Goal: Task Accomplishment & Management: Use online tool/utility

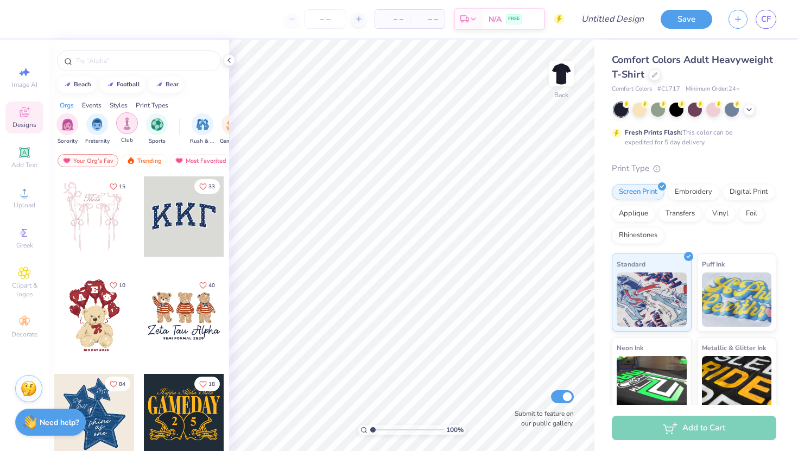
click at [119, 128] on div "filter for Club" at bounding box center [127, 123] width 22 height 22
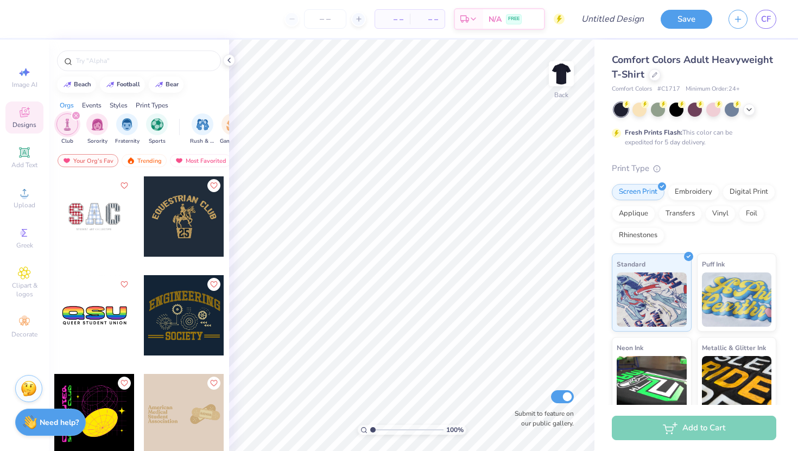
click at [74, 114] on icon "filter for Club" at bounding box center [76, 115] width 4 height 4
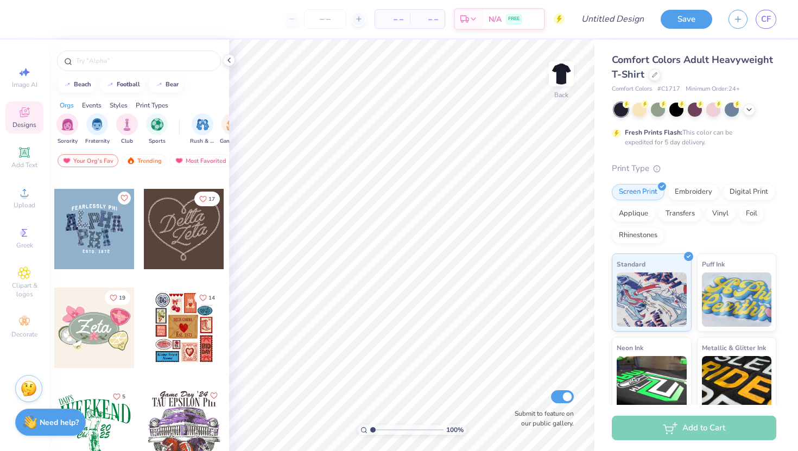
scroll to position [373, 0]
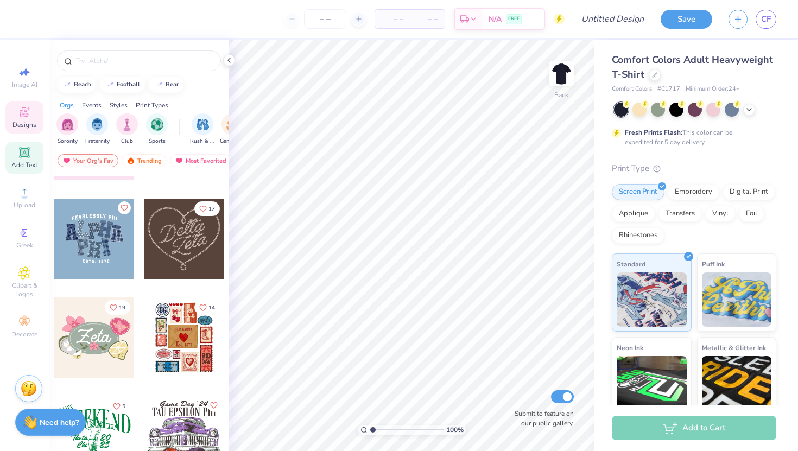
click at [26, 164] on span "Add Text" at bounding box center [24, 165] width 26 height 9
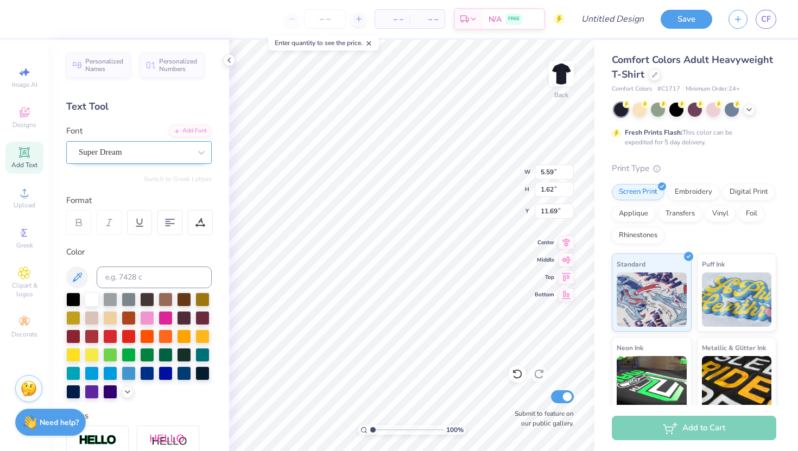
scroll to position [0, 0]
type textarea "T"
click at [21, 154] on icon at bounding box center [24, 152] width 8 height 8
click at [40, 158] on div "Add Text" at bounding box center [24, 158] width 38 height 32
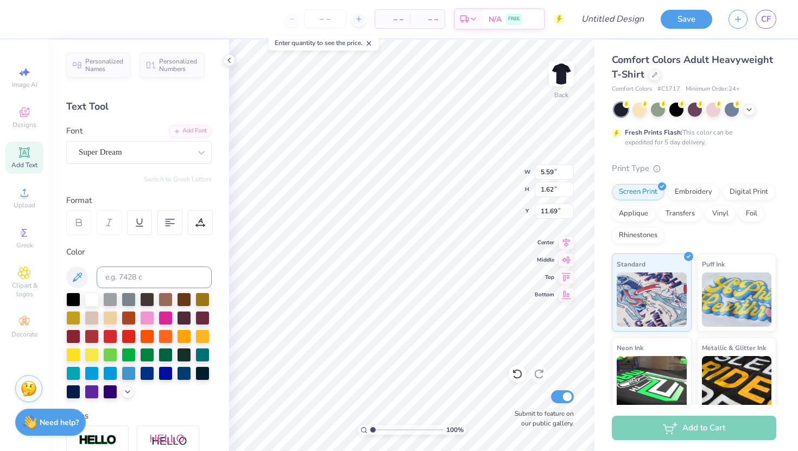
type textarea "TEXAS A&M UNIVERS"
click at [572, 259] on div "100 % Back W 5.59 5.59 " H 1.62 1.62 " Y 11.69 11.69 " Center Middle Top Bottom…" at bounding box center [411, 245] width 365 height 411
type input "11.42"
type input "0.86"
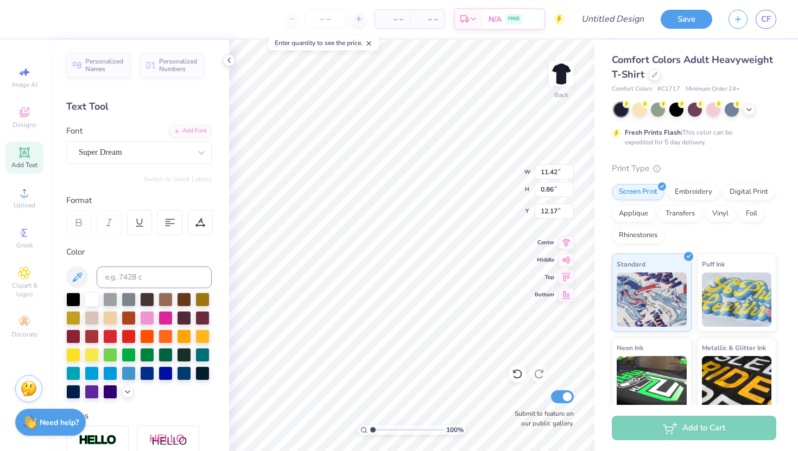
type input "12.17"
type textarea "TEXAS A&M UNIVERSITY TAMU FLIP '29"
type input "4.86"
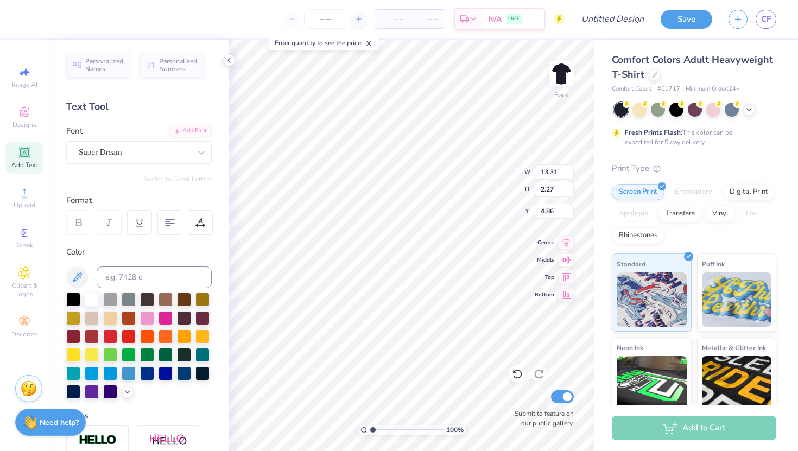
type textarea "TEXAS A&M UNIVERSITY"
click at [25, 156] on icon at bounding box center [24, 152] width 8 height 8
type textarea "TAMU FLiP '29"
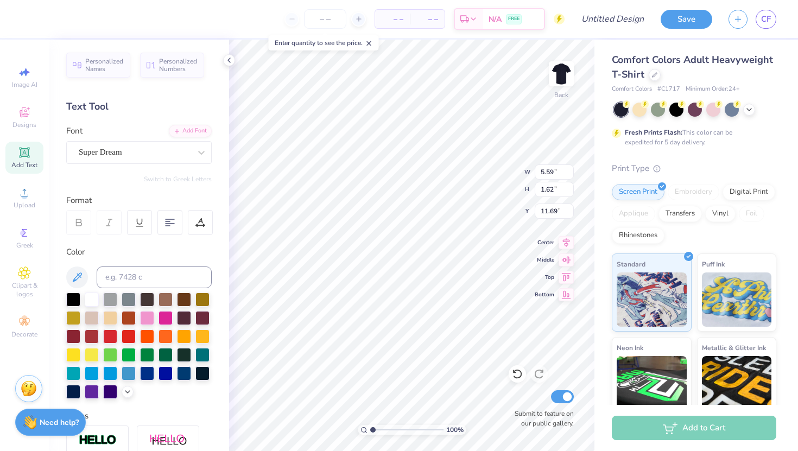
scroll to position [0, 2]
type input "7.45"
type input "11.95"
type input "1.36"
type input "7.42"
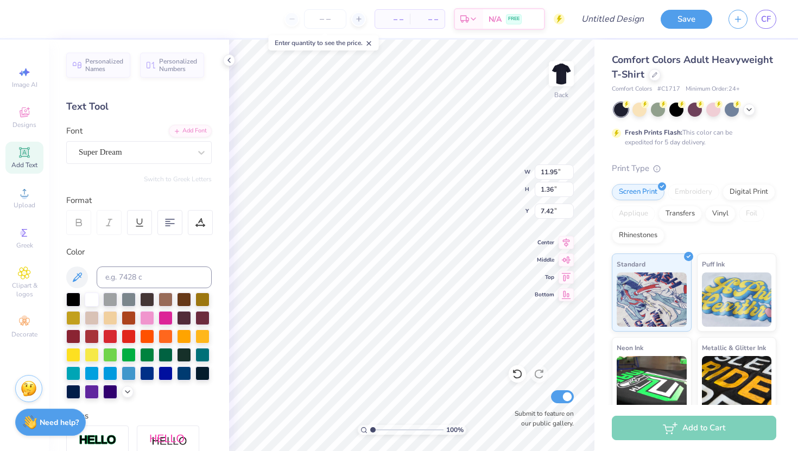
type input "13.31"
type input "0.86"
type input "5.52"
type input "11.95"
type input "1.36"
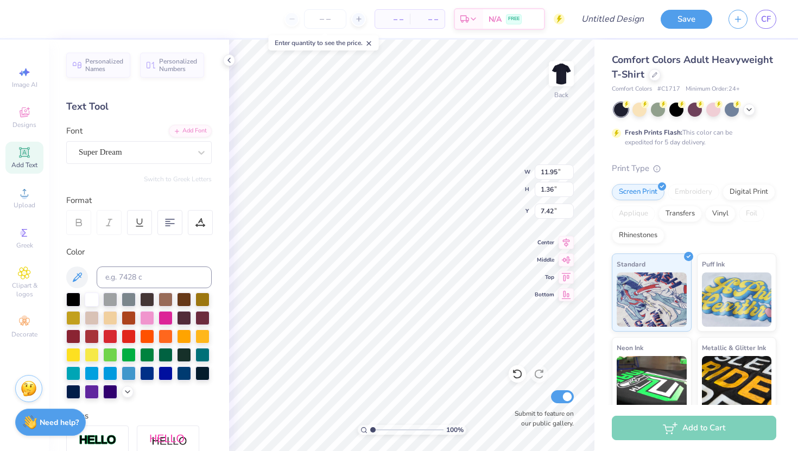
type input "7.53"
type input "5.32"
type textarea "TEXAS A&M UNIVERSITY"
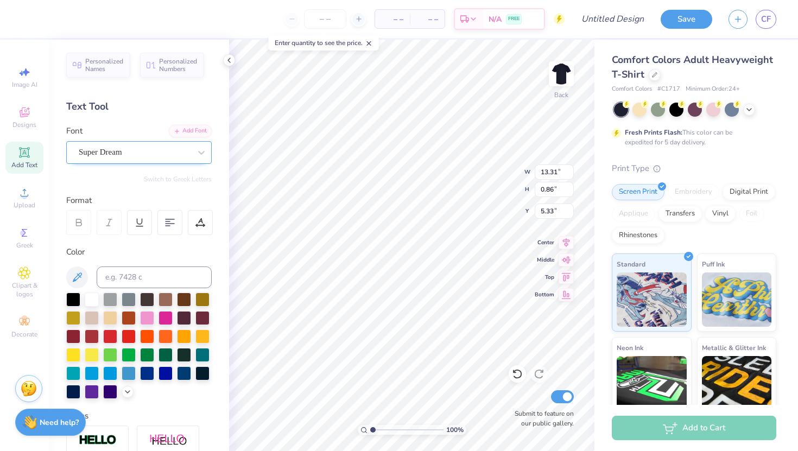
click at [174, 148] on div "Super Dream" at bounding box center [135, 152] width 114 height 17
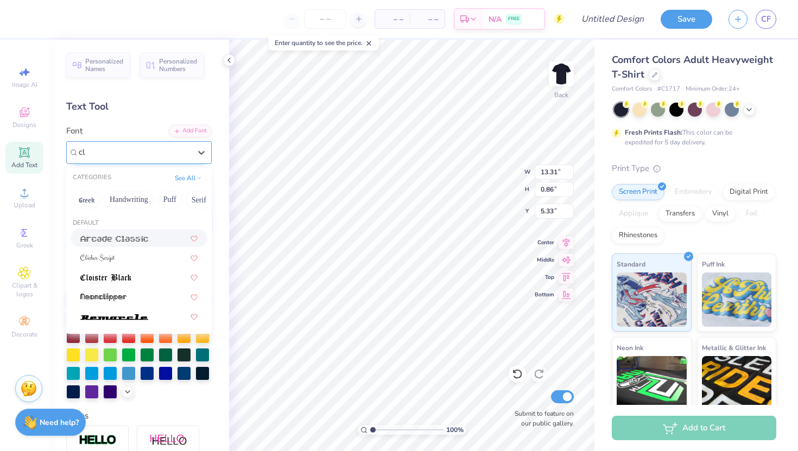
type input "c"
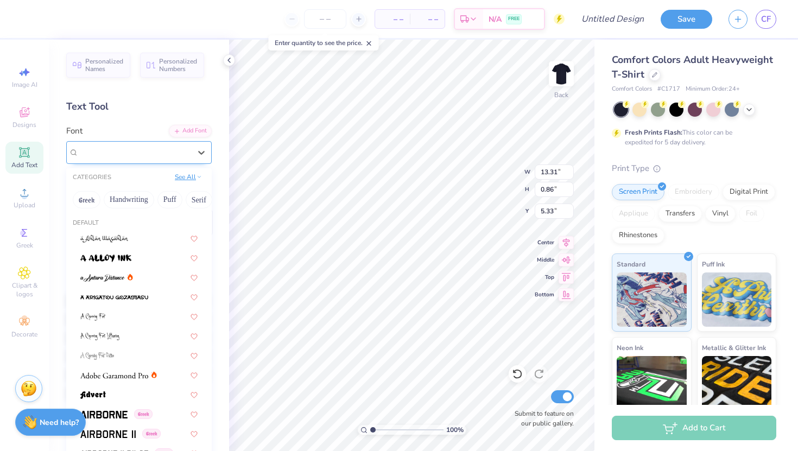
click at [188, 180] on button "See All" at bounding box center [188, 176] width 34 height 11
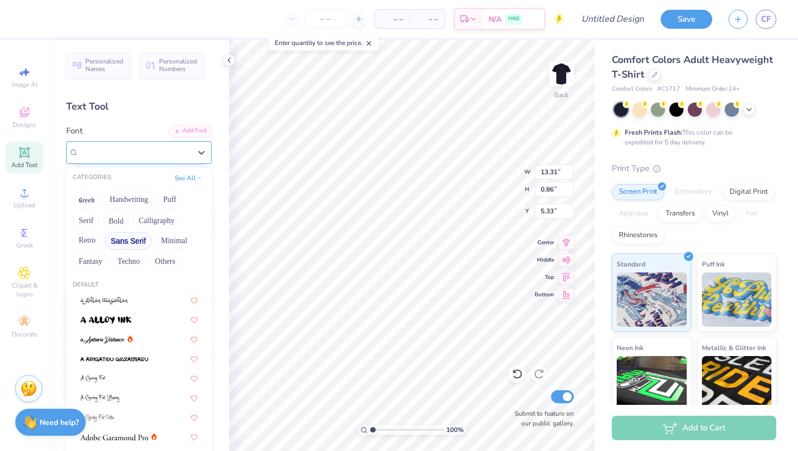
click at [131, 244] on button "Sans Serif" at bounding box center [128, 240] width 47 height 17
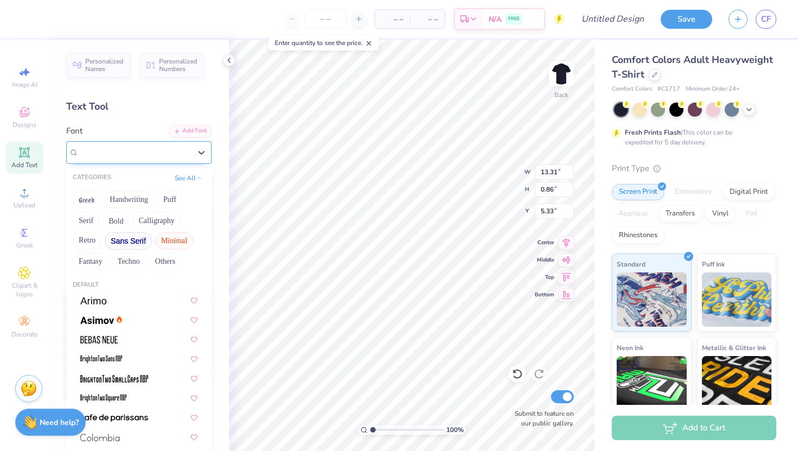
click at [162, 239] on button "Minimal" at bounding box center [174, 240] width 38 height 17
click at [88, 223] on button "Serif" at bounding box center [86, 220] width 27 height 17
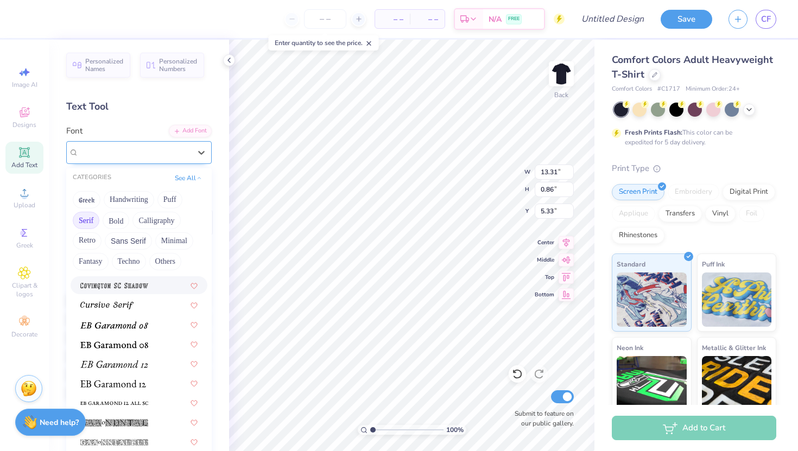
scroll to position [642, 0]
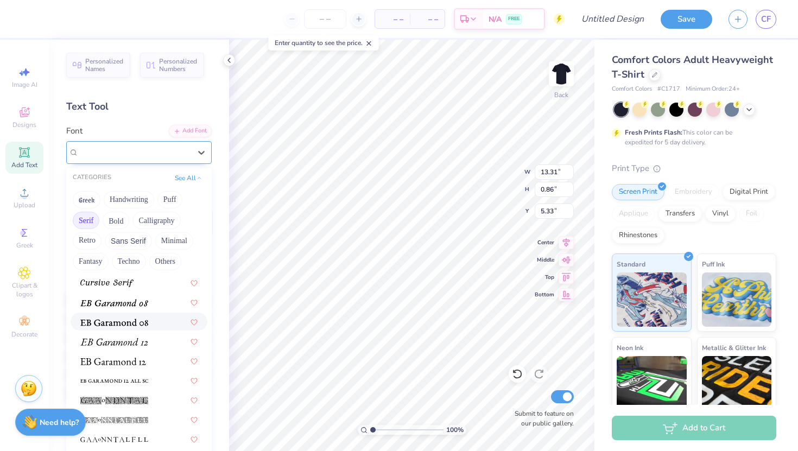
click at [143, 323] on img at bounding box center [114, 322] width 68 height 8
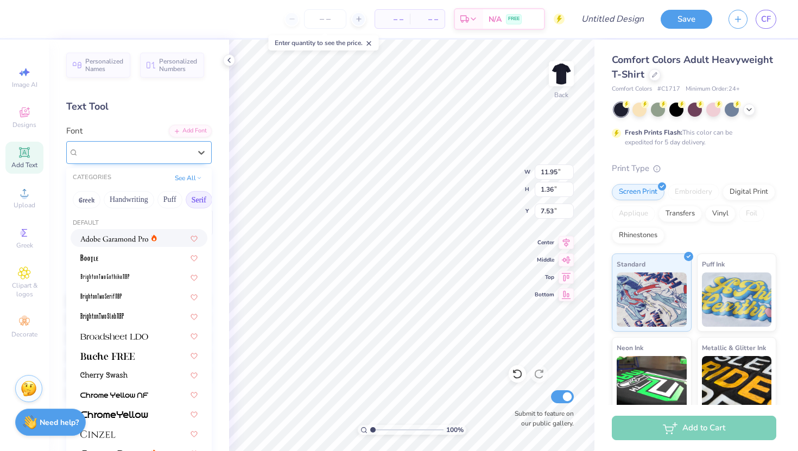
click at [173, 152] on div "Super Dream" at bounding box center [135, 152] width 114 height 17
click at [159, 238] on div at bounding box center [138, 237] width 117 height 11
click at [175, 152] on div "Adobe Garamond Pro" at bounding box center [135, 152] width 114 height 17
click at [192, 187] on div "CATEGORIES See All" at bounding box center [138, 178] width 145 height 20
click at [192, 179] on button "See All" at bounding box center [188, 176] width 34 height 11
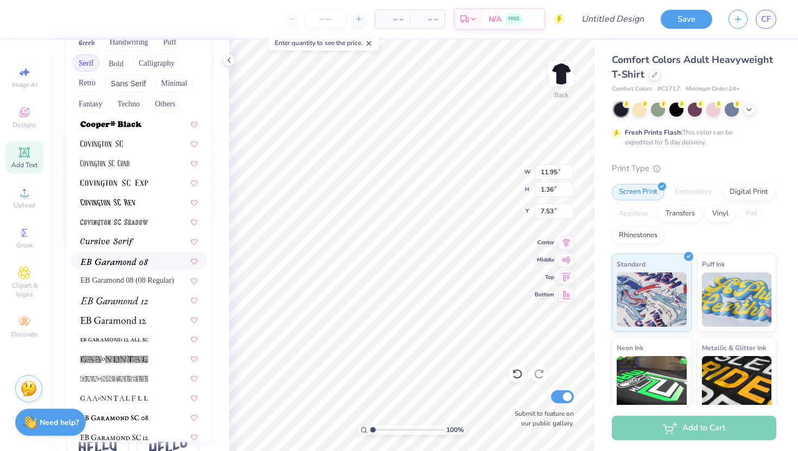
scroll to position [527, 0]
click at [142, 315] on span at bounding box center [113, 318] width 66 height 11
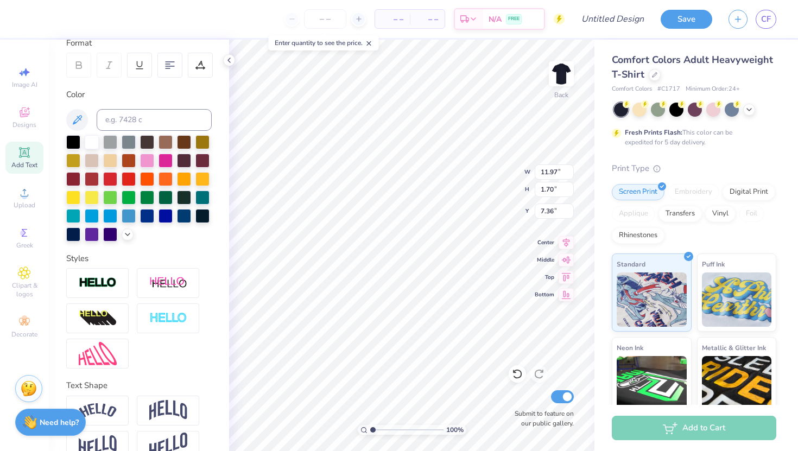
scroll to position [0, 2]
type textarea "FLiP '29"
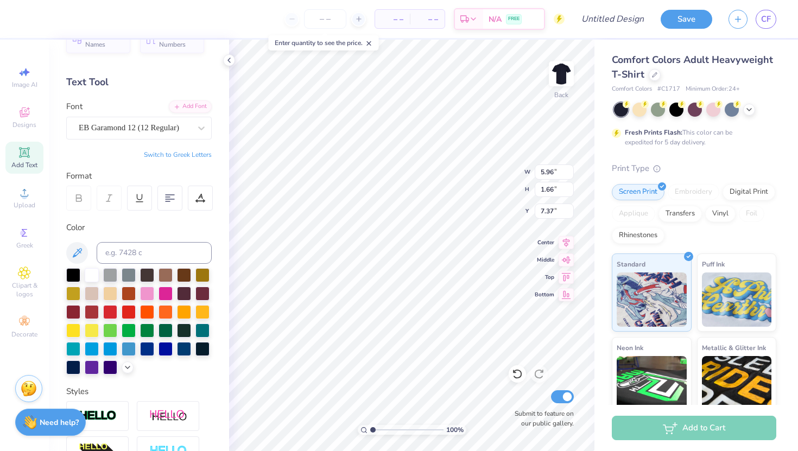
scroll to position [0, 0]
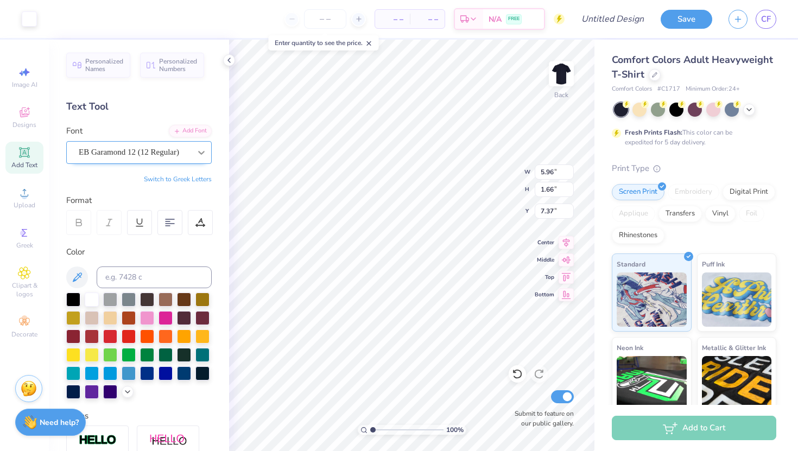
type input "7.38"
drag, startPoint x: 291, startPoint y: 18, endPoint x: 303, endPoint y: 47, distance: 31.1
click at [291, 18] on div at bounding box center [324, 19] width 81 height 20
type input "3.24"
type input "0.90"
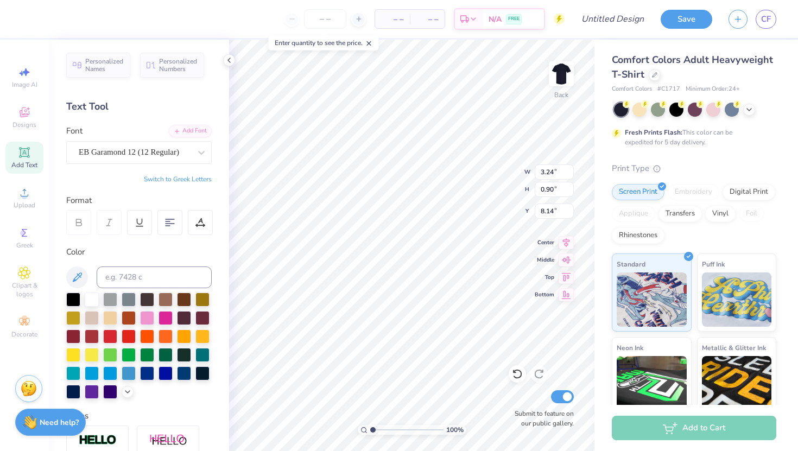
type input "6.66"
click at [26, 271] on icon at bounding box center [24, 272] width 5 height 5
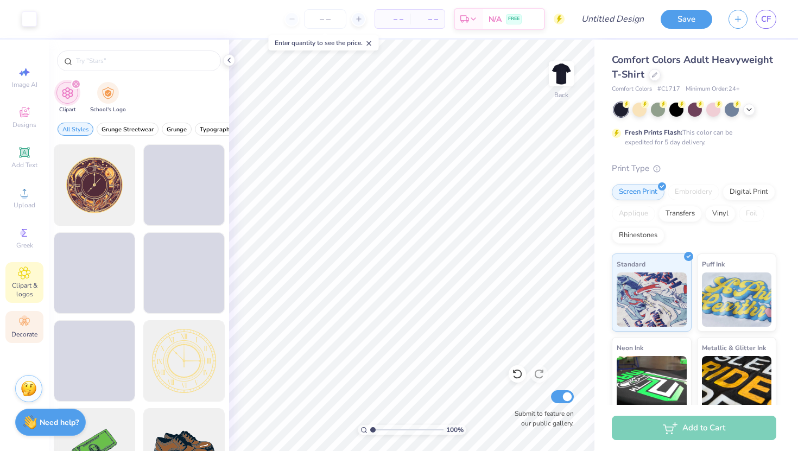
click at [27, 320] on icon at bounding box center [24, 321] width 13 height 13
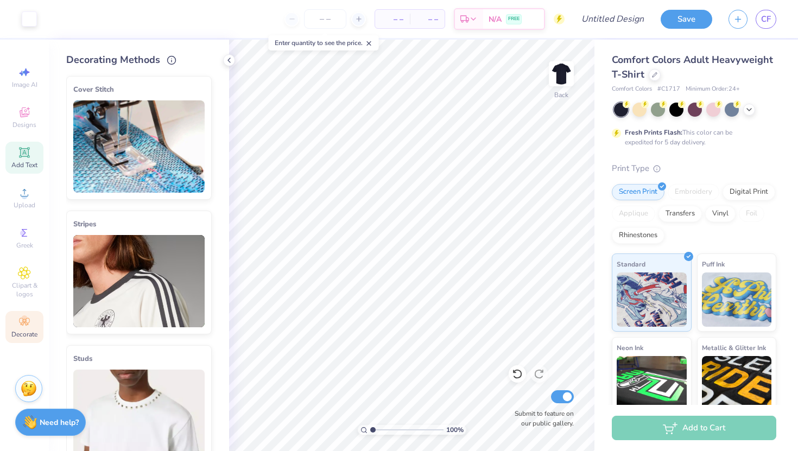
click at [24, 169] on span "Add Text" at bounding box center [24, 165] width 26 height 9
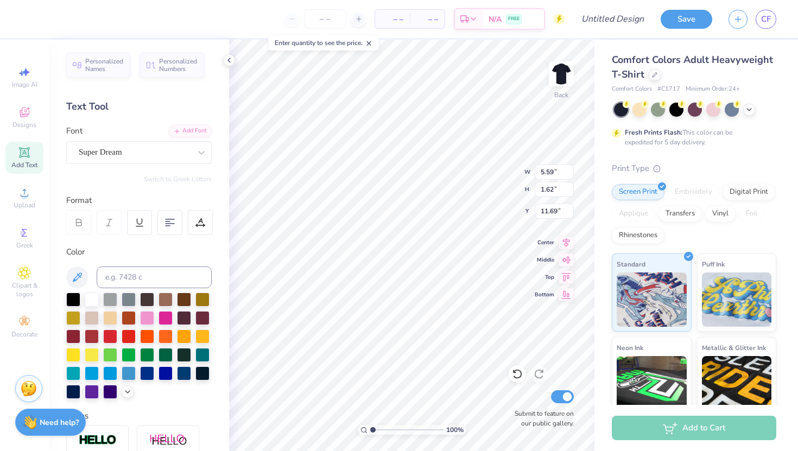
type textarea "-"
type textarea "_"
click at [22, 295] on span "Clipart & logos" at bounding box center [24, 289] width 38 height 17
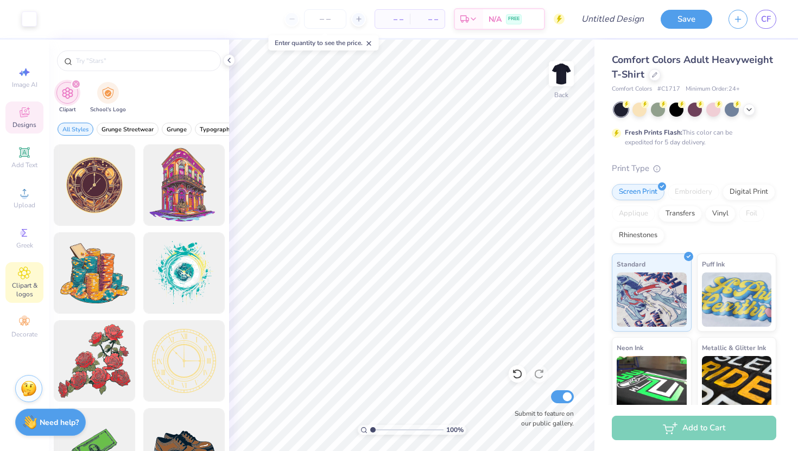
click at [22, 119] on div "Designs" at bounding box center [24, 117] width 38 height 32
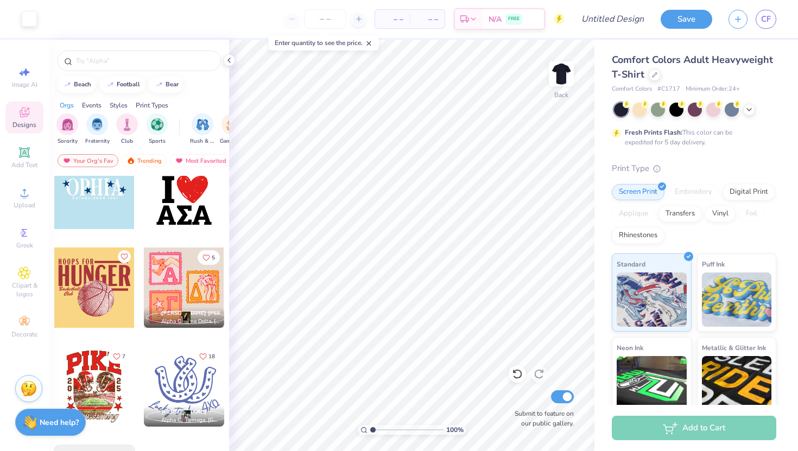
scroll to position [2212, 0]
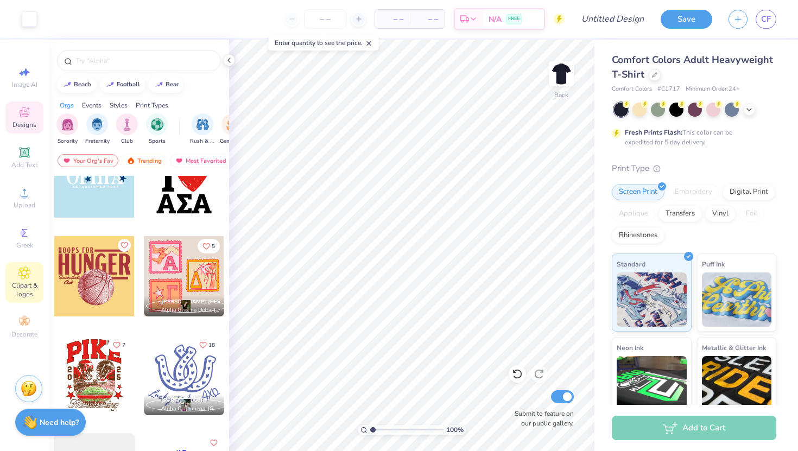
click at [20, 292] on span "Clipart & logos" at bounding box center [24, 289] width 38 height 17
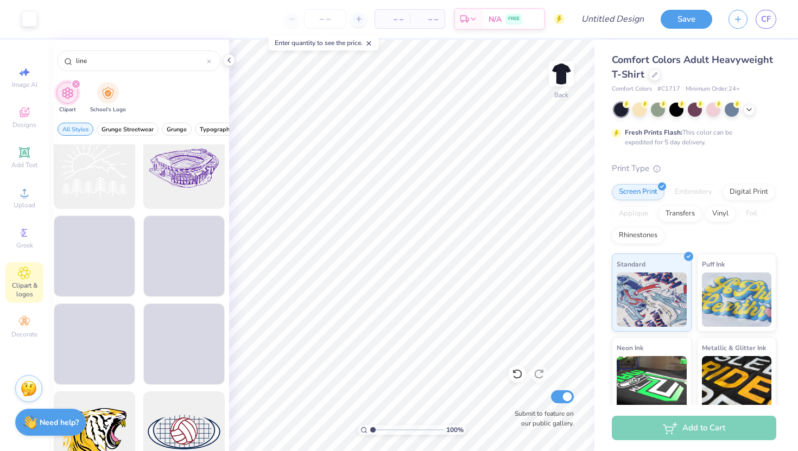
scroll to position [2570, 0]
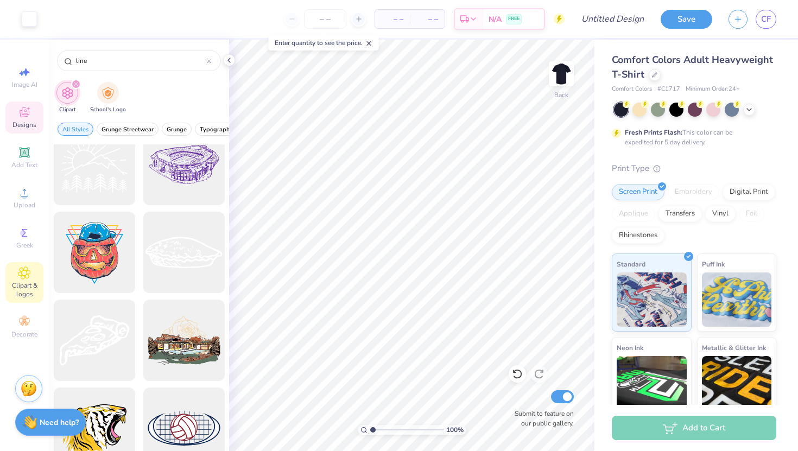
type input "line"
click at [22, 117] on icon at bounding box center [25, 112] width 10 height 10
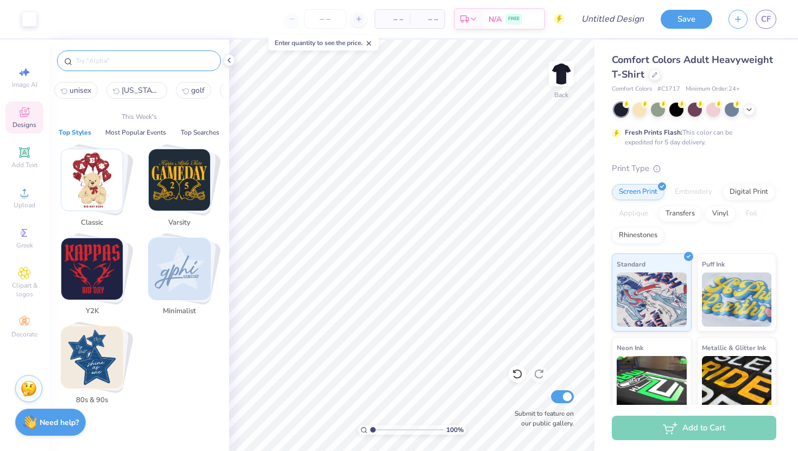
click at [158, 60] on input "text" at bounding box center [144, 60] width 139 height 11
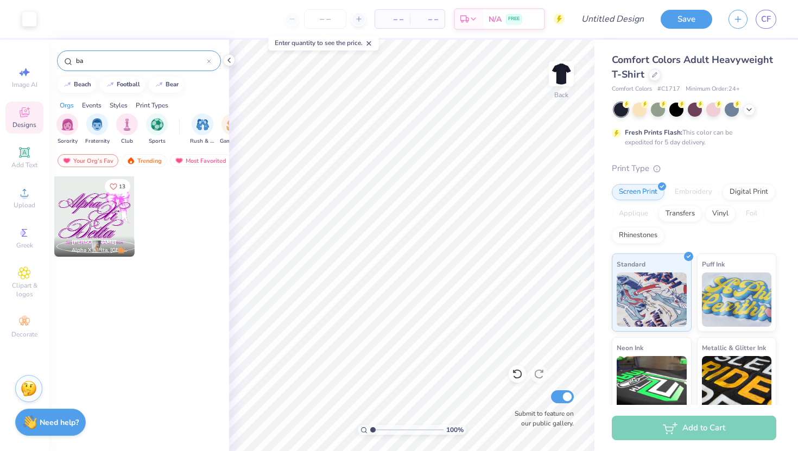
type input "b"
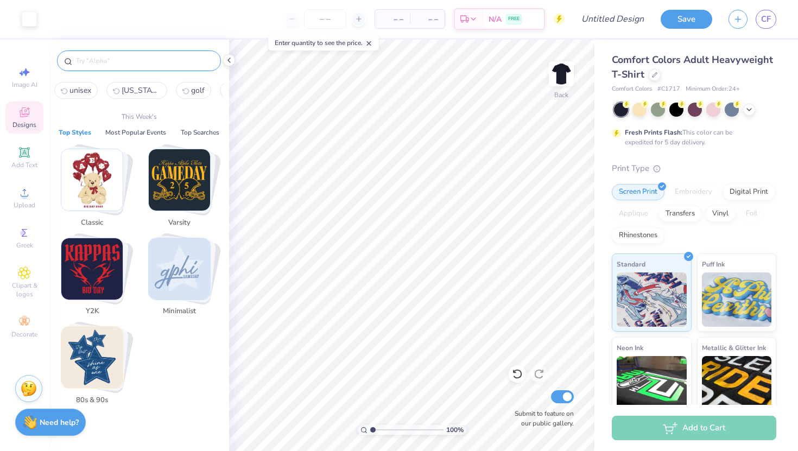
click at [179, 285] on img "Stack Card Button Minimalist" at bounding box center [179, 268] width 61 height 61
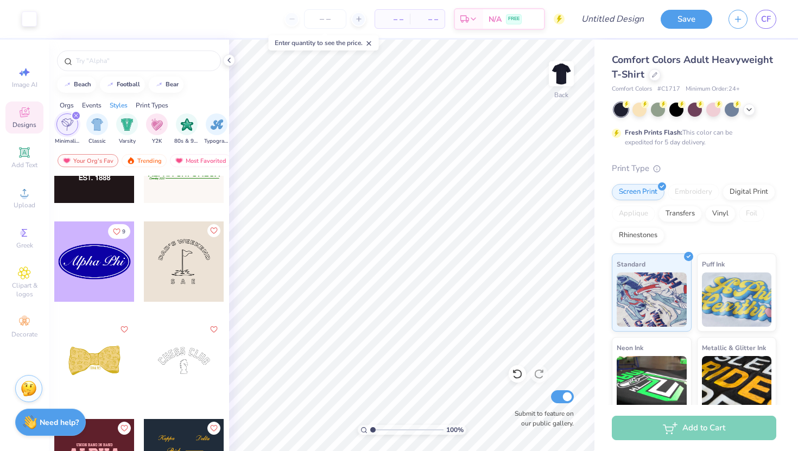
scroll to position [2782, 0]
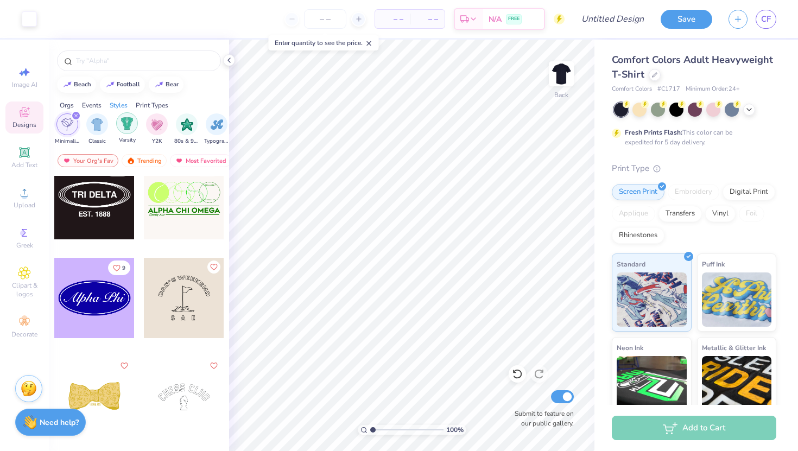
click at [129, 123] on img "filter for Varsity" at bounding box center [127, 123] width 12 height 12
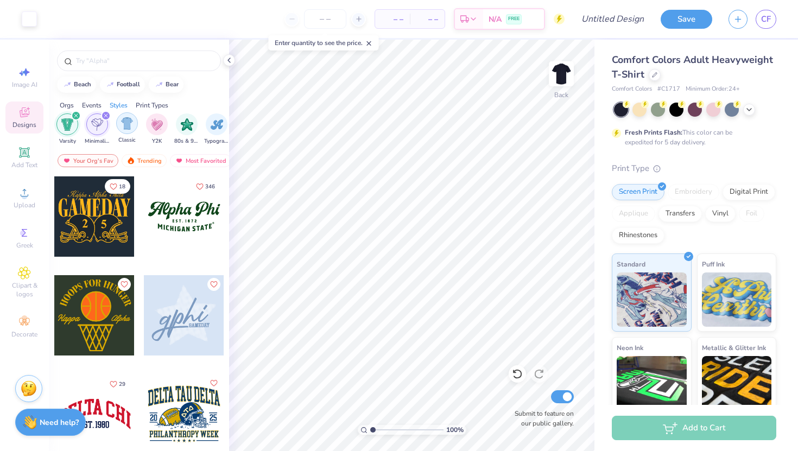
click at [129, 120] on img "filter for Classic" at bounding box center [127, 123] width 12 height 12
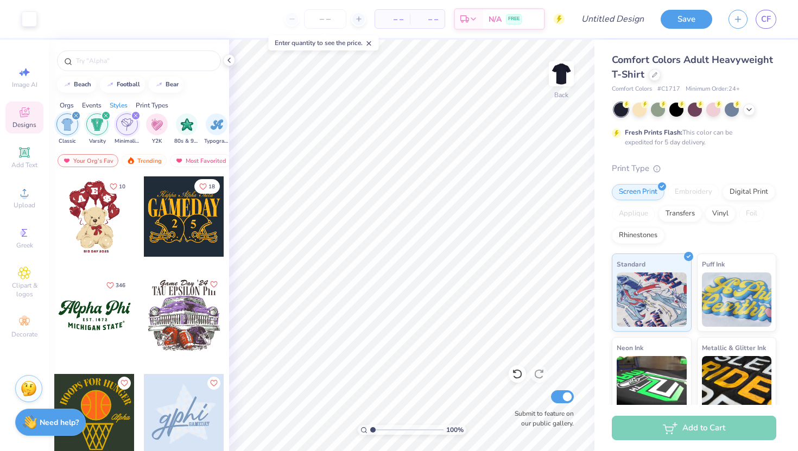
click at [105, 113] on div "filter for Varsity" at bounding box center [106, 116] width 10 height 10
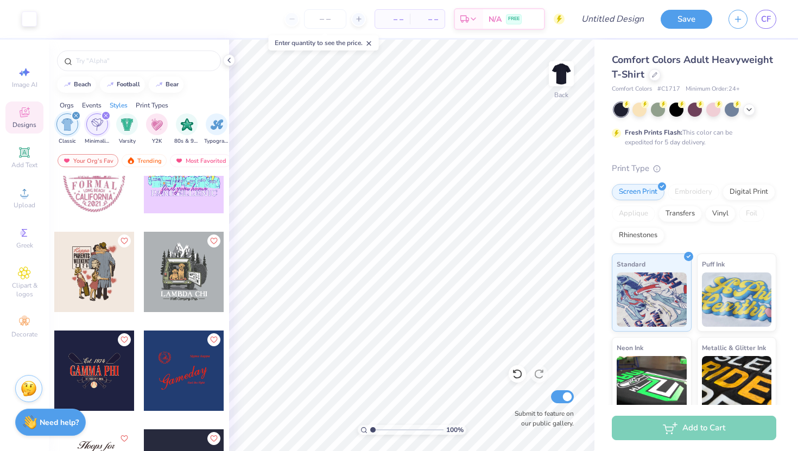
scroll to position [2234, 0]
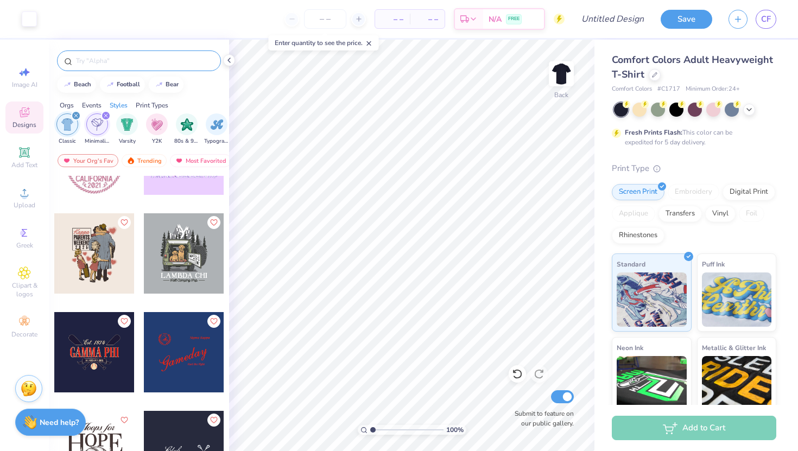
click at [165, 62] on input "text" at bounding box center [144, 60] width 139 height 11
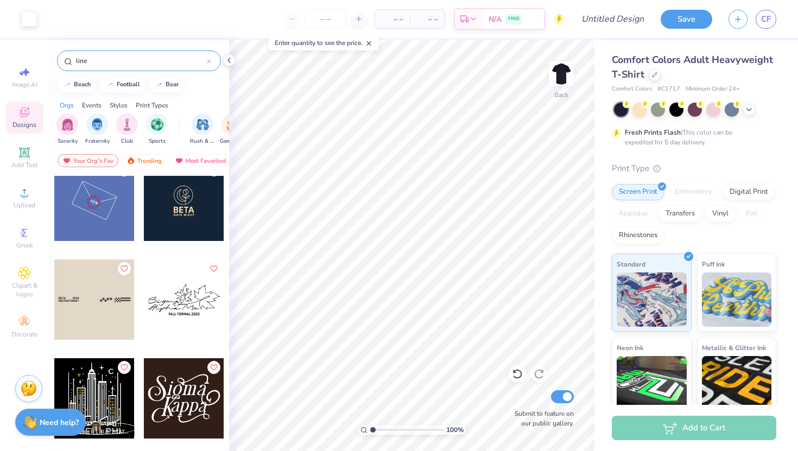
scroll to position [2090, 0]
type input "line"
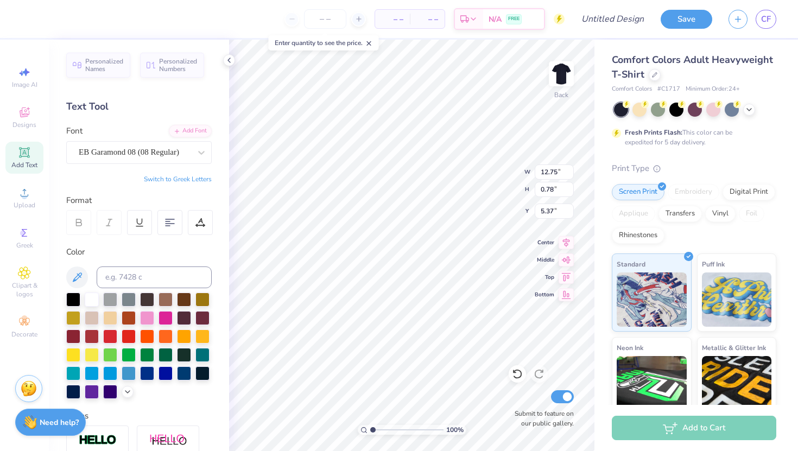
scroll to position [0, 3]
type input "3.24"
type input "0.90"
type input "6.66"
type input "12.75"
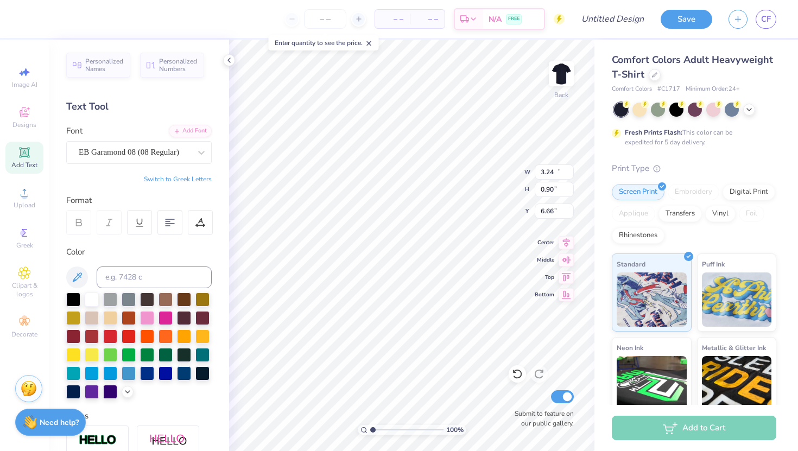
type input "0.78"
type input "5.37"
paste textarea "FLiP '29"
type textarea "TEXAS A&M FLiP '29"
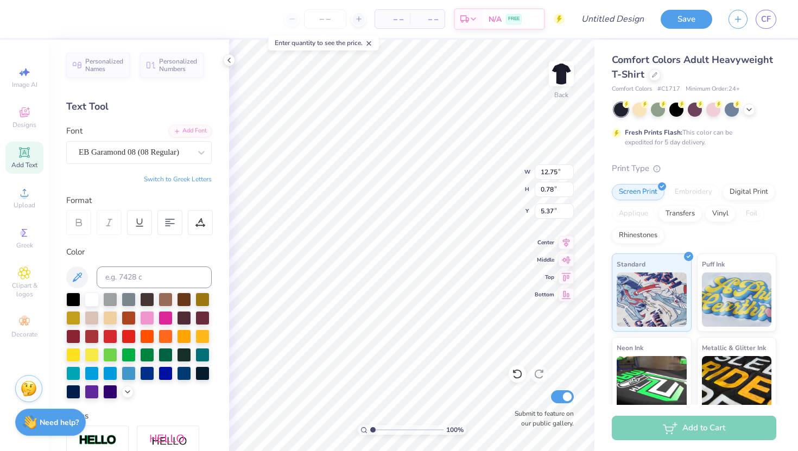
scroll to position [0, 4]
click at [29, 155] on icon at bounding box center [24, 152] width 13 height 13
type textarea "college station , tx"
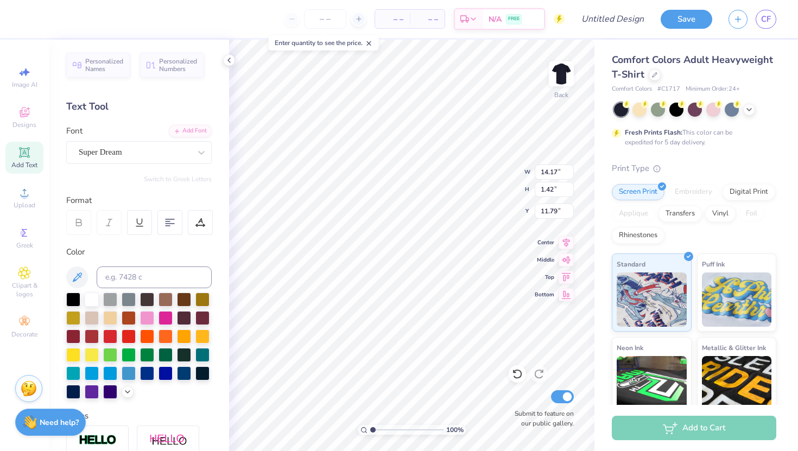
type input "14.17"
type input "1.42"
type input "11.79"
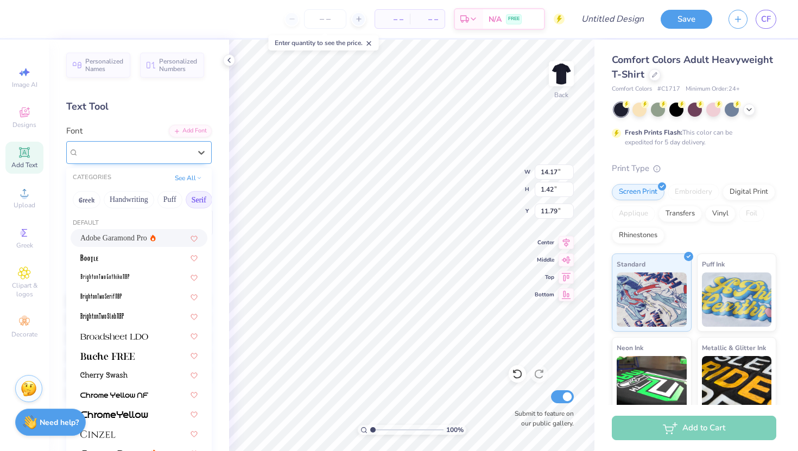
click at [129, 146] on div "Super Dream" at bounding box center [135, 152] width 114 height 17
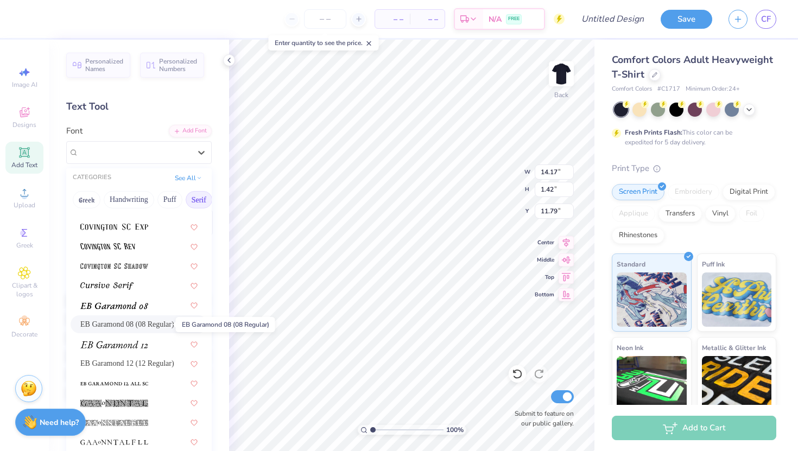
scroll to position [579, 0]
click at [144, 318] on span "EB Garamond 08 (08 Regular)" at bounding box center [127, 322] width 94 height 11
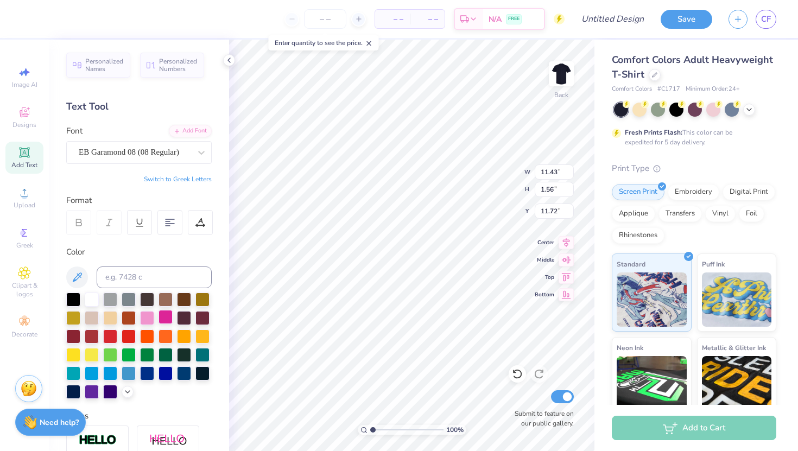
type textarea "ollege station , tx"
type input "10.79"
type textarea "c"
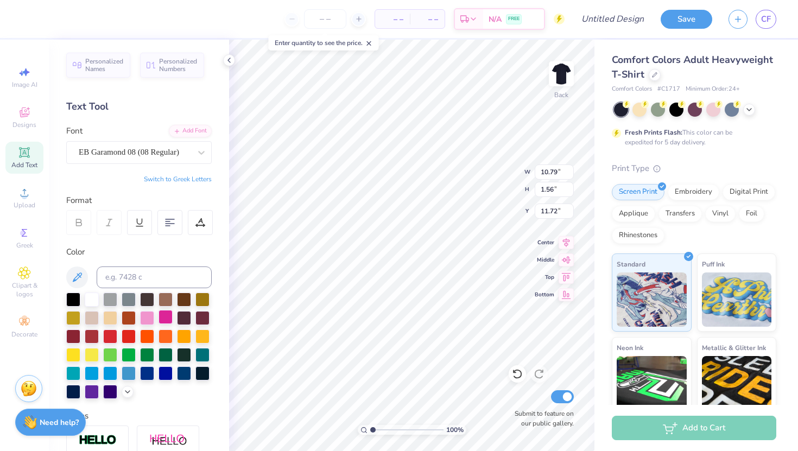
type textarea "COLLEGE STATION, TX"
type input "9.36"
type input "0.72"
type input "7.11"
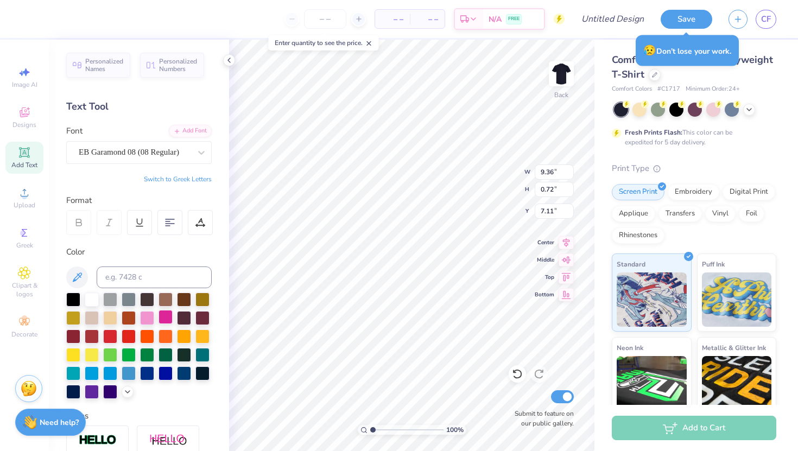
type input "6.75"
type input "6.77"
type input "10.18"
type input "0.97"
type input "5.28"
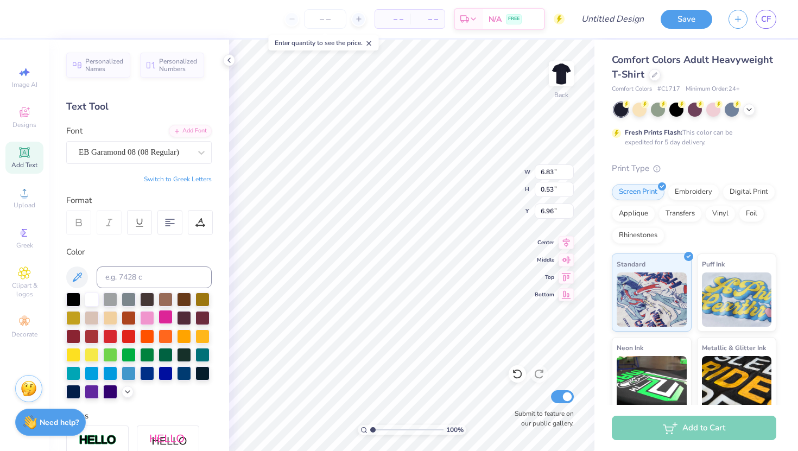
type input "6.83"
type input "0.53"
type input "6.96"
type input "6.91"
type input "5.51"
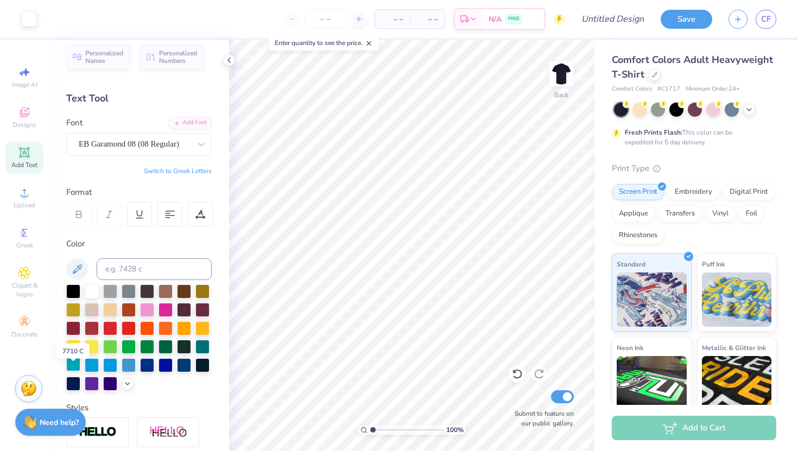
scroll to position [0, 0]
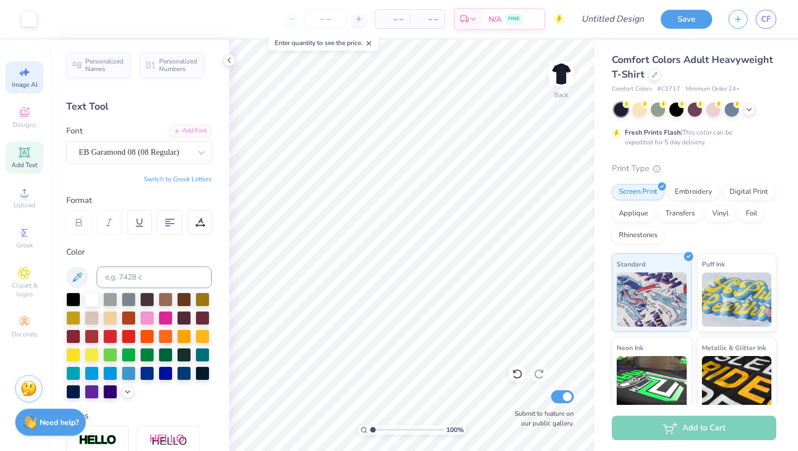
click at [21, 80] on span "Image AI" at bounding box center [25, 84] width 26 height 9
select select "4"
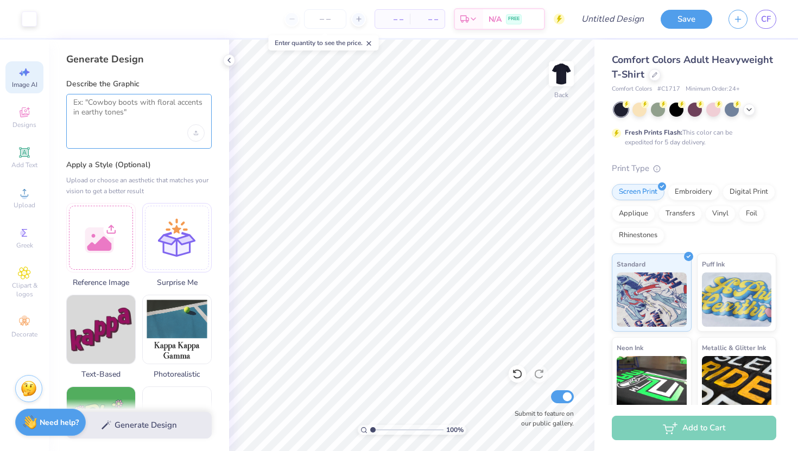
click at [115, 118] on textarea at bounding box center [138, 111] width 131 height 27
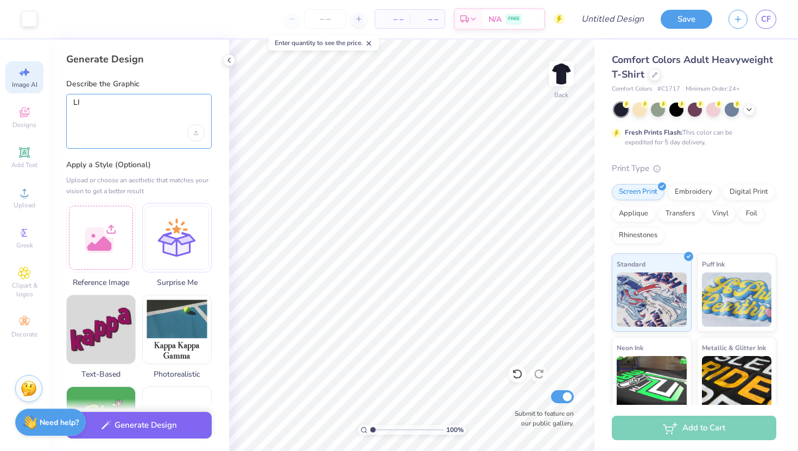
type textarea "L"
type textarea "lines next to the second line"
click at [195, 130] on div "Upload image" at bounding box center [195, 132] width 17 height 17
click at [179, 104] on textarea "lines next to the second line" at bounding box center [138, 111] width 131 height 27
click at [162, 154] on div "Generate Design Describe the Graphic lines next to the second line Apply a Styl…" at bounding box center [139, 245] width 180 height 411
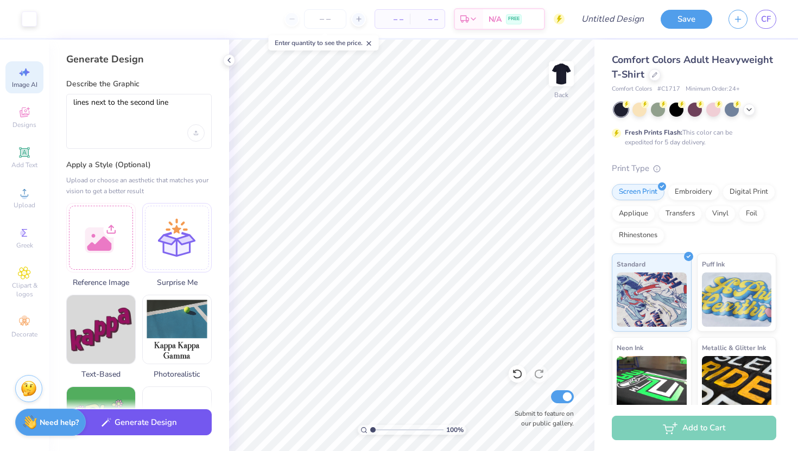
click at [146, 425] on button "Generate Design" at bounding box center [138, 422] width 145 height 27
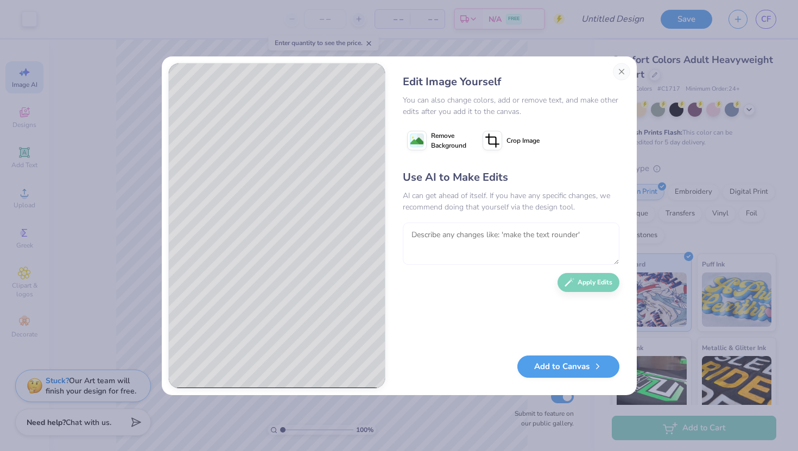
click at [474, 249] on textarea at bounding box center [511, 243] width 216 height 42
type textarea "jsu"
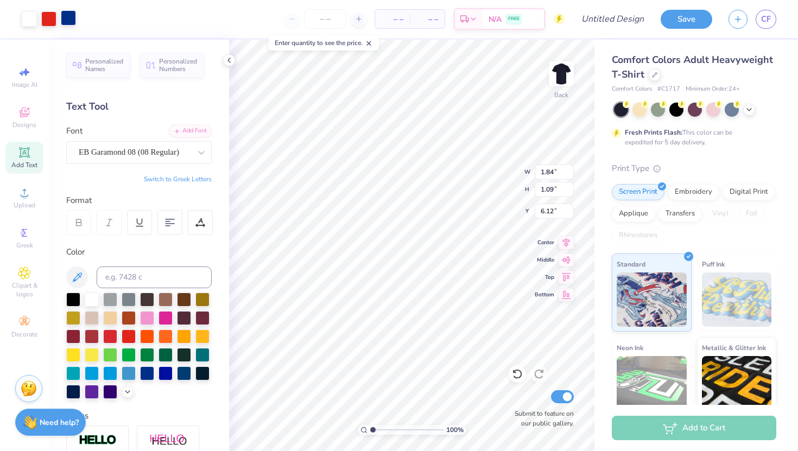
click at [68, 17] on div at bounding box center [68, 17] width 15 height 15
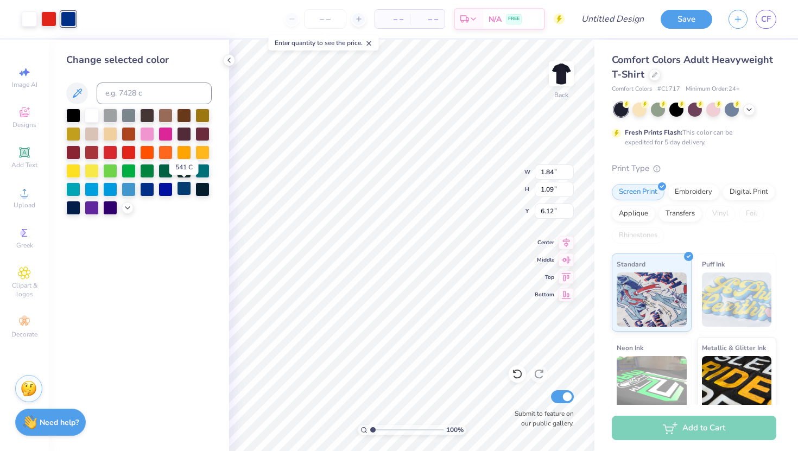
click at [183, 188] on div at bounding box center [184, 188] width 14 height 14
click at [202, 228] on div "Change selected color" at bounding box center [139, 245] width 180 height 411
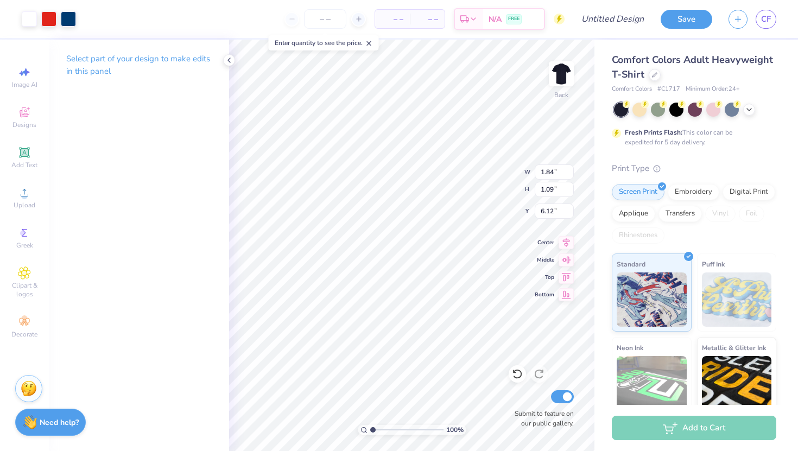
type input "6.14"
type input "1.40"
type input "0.83"
type input "6.40"
type input "5.99"
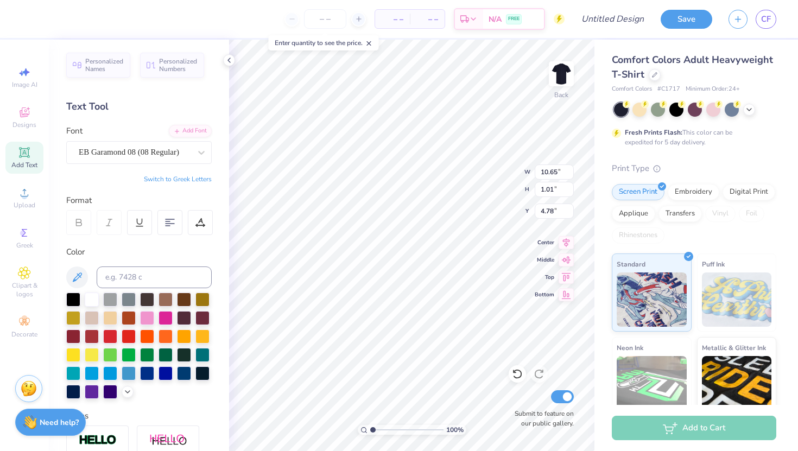
type input "10.65"
type input "1.01"
type input "4.78"
type input "4.77"
type input "7.53"
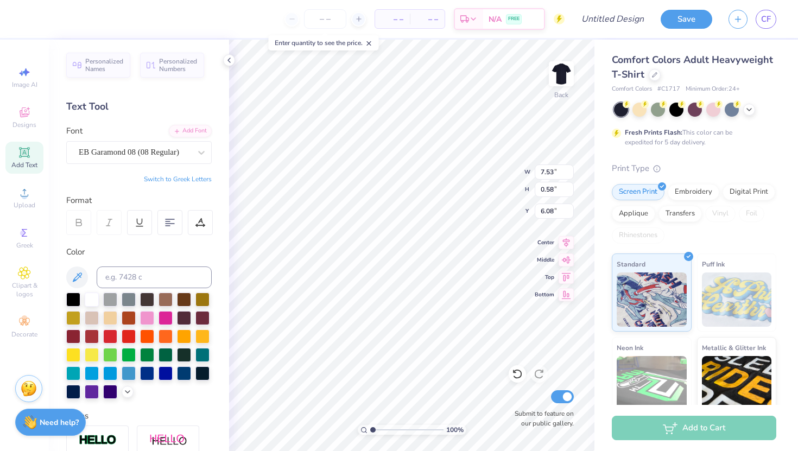
type input "0.58"
type input "6.08"
type input "6.11"
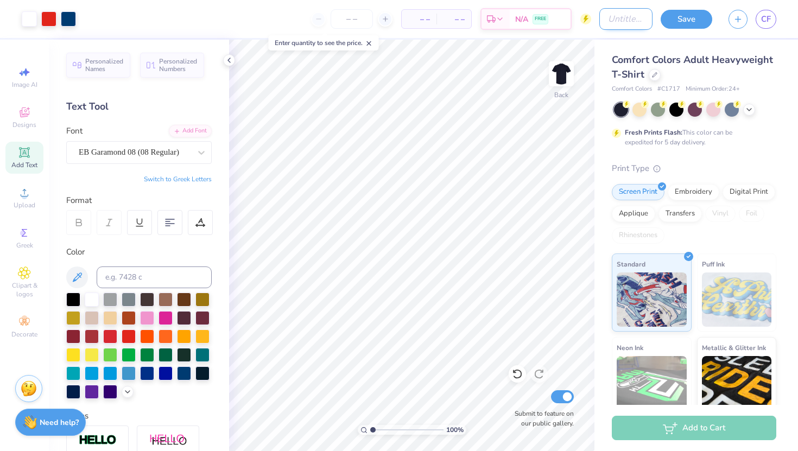
click at [613, 14] on input "Design Title" at bounding box center [625, 19] width 53 height 22
type input "freshman shirt idea"
click at [692, 20] on button "Save" at bounding box center [686, 17] width 52 height 19
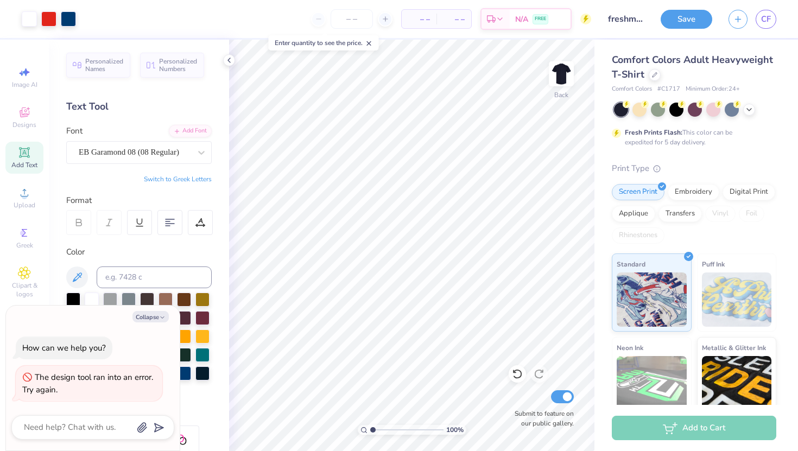
type textarea "x"
click at [678, 22] on button "Save" at bounding box center [686, 17] width 52 height 19
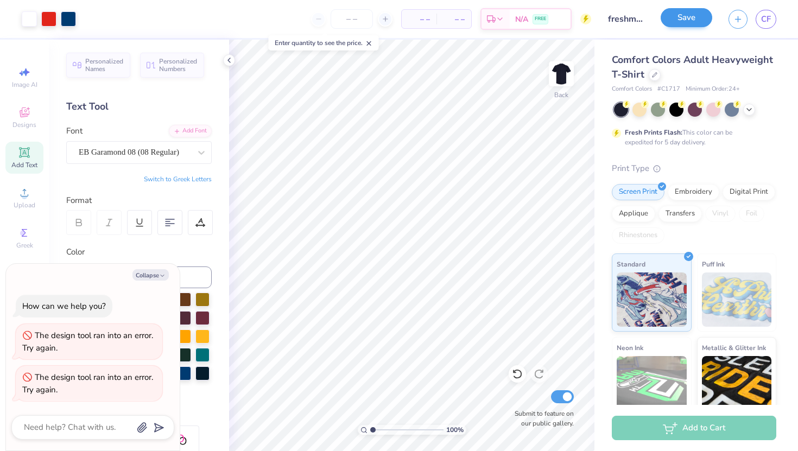
type textarea "x"
click at [75, 423] on textarea at bounding box center [78, 427] width 110 height 15
type textarea "w"
type textarea "x"
type textarea "wa"
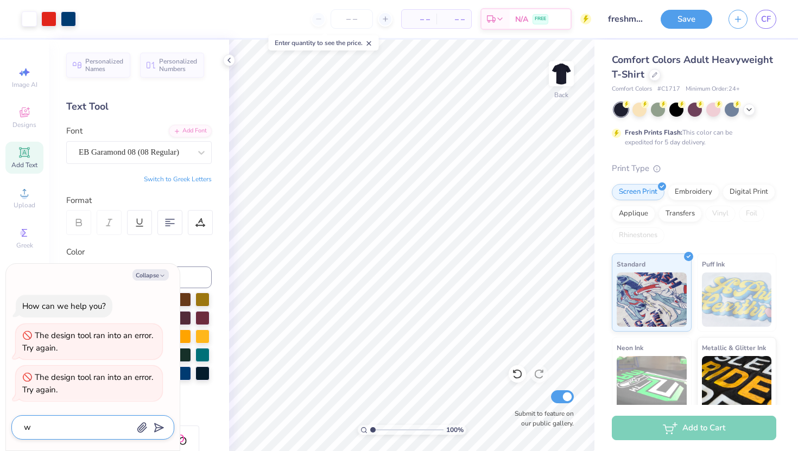
type textarea "x"
type textarea "wah"
type textarea "x"
type textarea "waha"
type textarea "x"
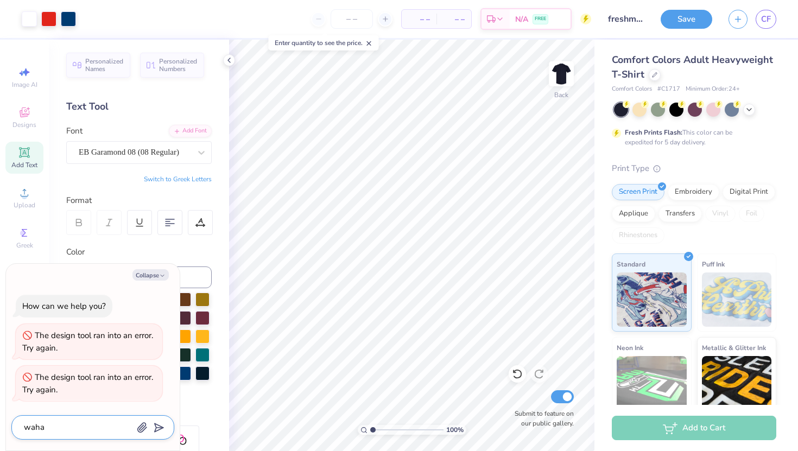
type textarea "wahat"
type textarea "x"
type textarea "wahat"
type textarea "x"
type textarea "wahat w"
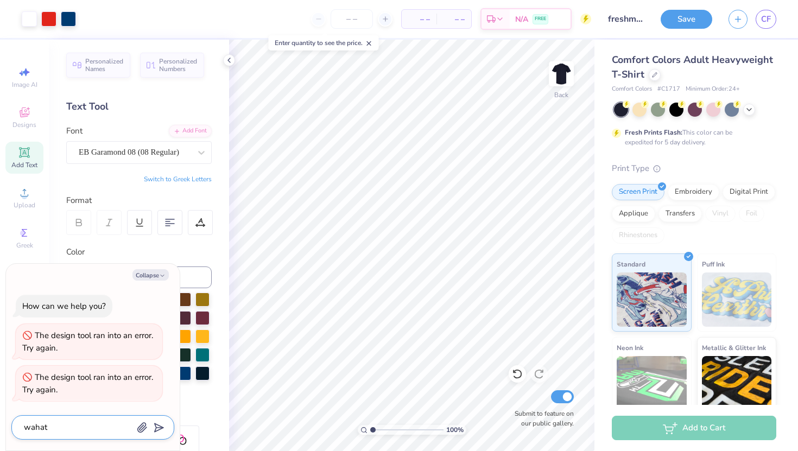
type textarea "x"
type textarea "wahat"
type textarea "x"
type textarea "wahat"
type textarea "x"
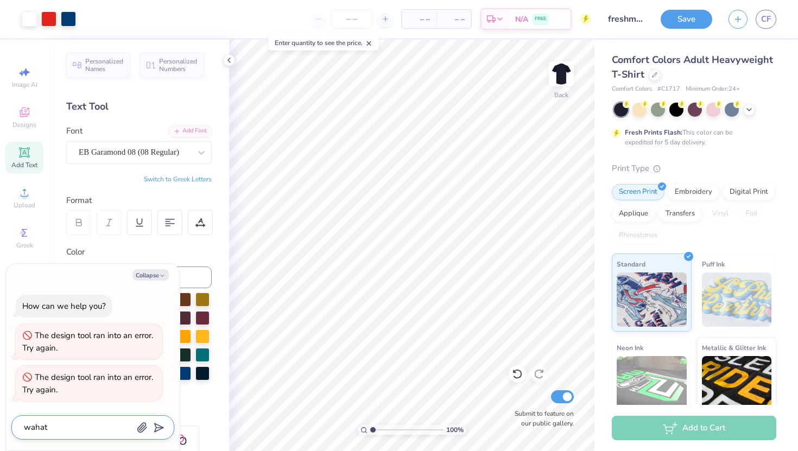
type textarea "waha"
type textarea "x"
type textarea "wah"
type textarea "x"
type textarea "wa"
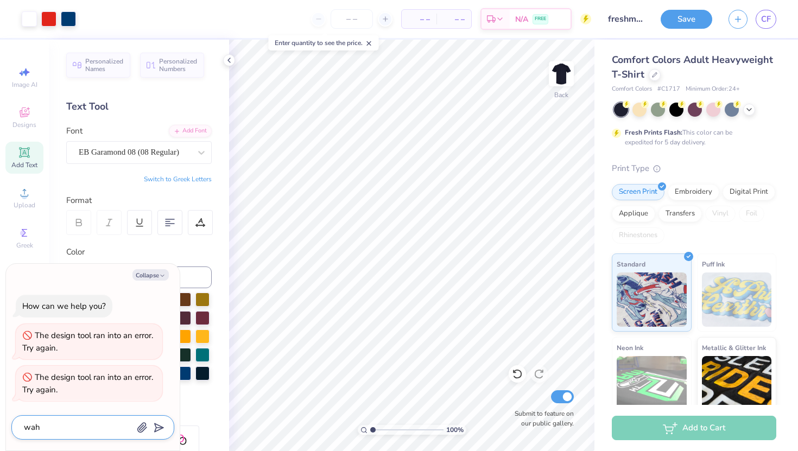
type textarea "x"
type textarea "w"
type textarea "x"
type textarea "w"
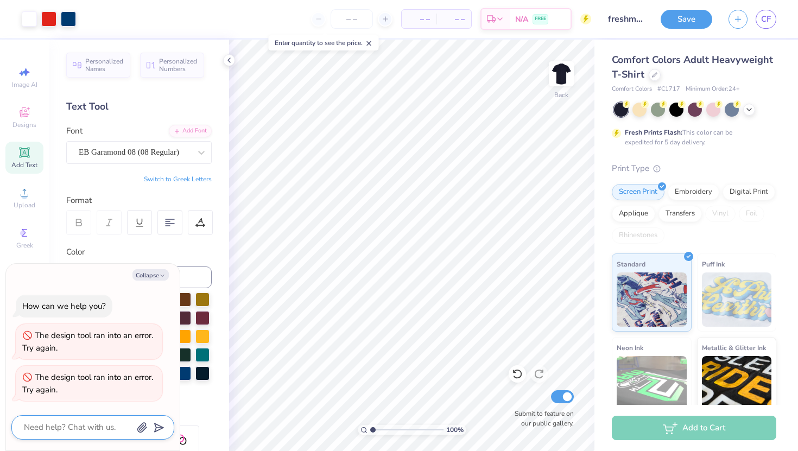
type textarea "x"
type textarea "wa"
type textarea "x"
type textarea "wah"
type textarea "x"
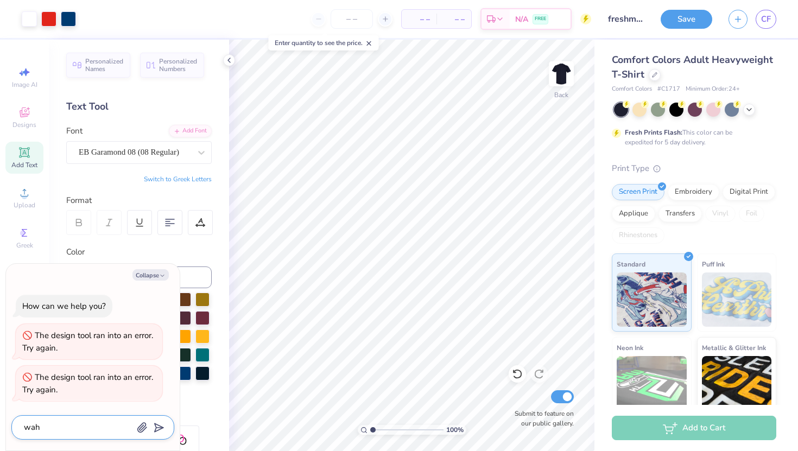
type textarea "wa"
type textarea "x"
type textarea "w"
type textarea "x"
type textarea "wha"
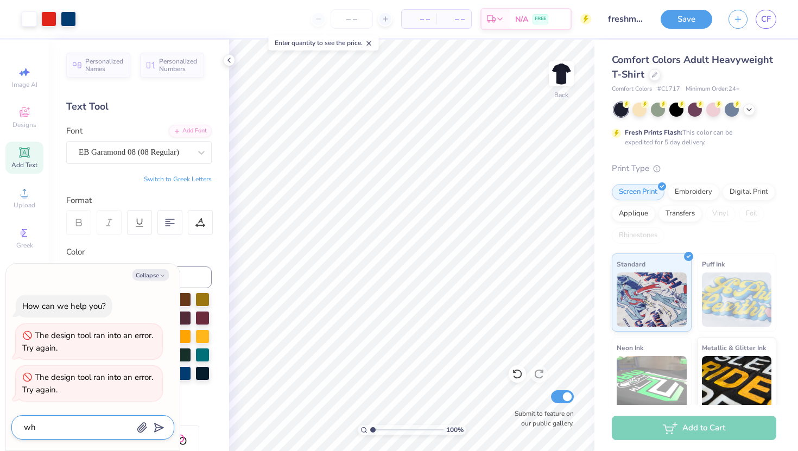
type textarea "x"
type textarea "what"
type textarea "x"
type textarea "whats"
type textarea "x"
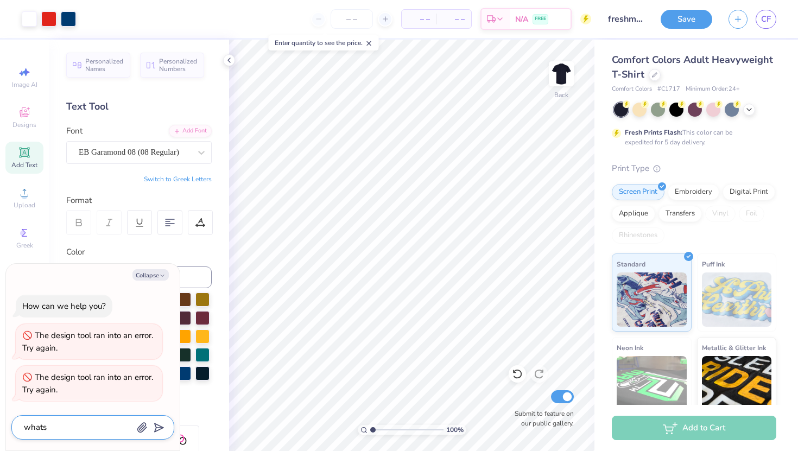
type textarea "whats"
type textarea "x"
type textarea "whats t"
type textarea "x"
type textarea "whats tg"
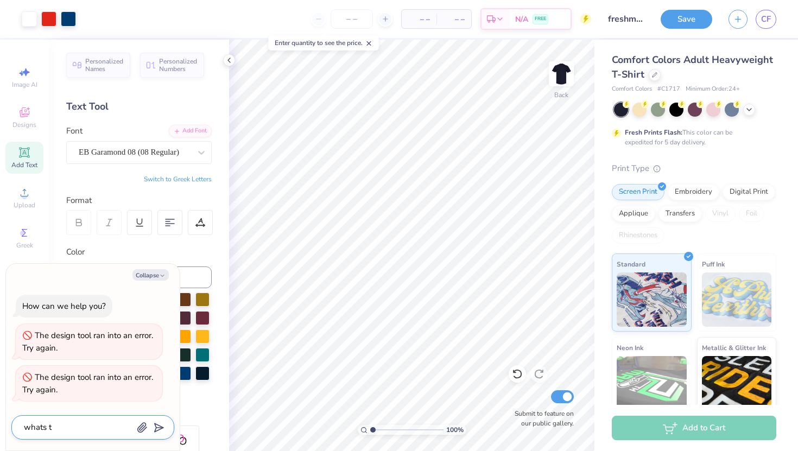
type textarea "x"
type textarea "whats t"
type textarea "x"
type textarea "whats th"
type textarea "x"
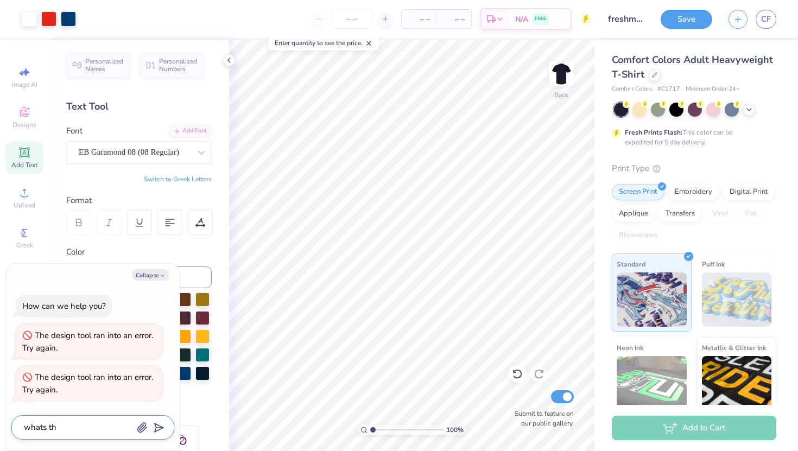
type textarea "whats the"
type textarea "x"
type textarea "whats the"
type textarea "x"
type textarea "whats the p"
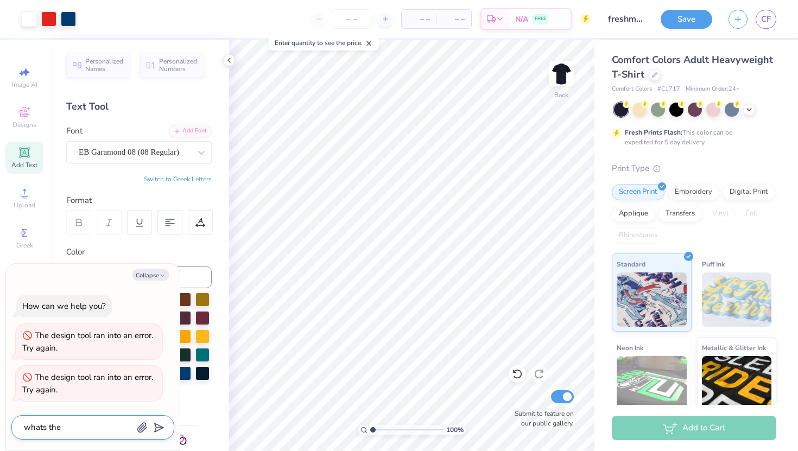
type textarea "x"
type textarea "whats the pr"
type textarea "x"
type textarea "whats the pro"
type textarea "x"
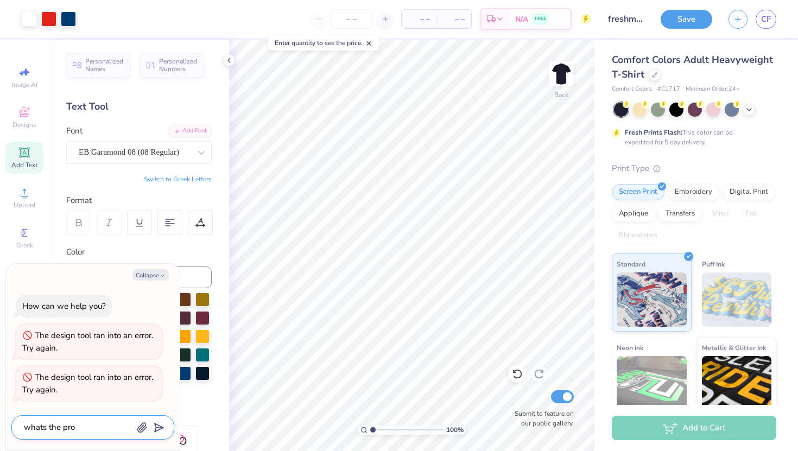
type textarea "whats the prov"
type textarea "x"
type textarea "whats the pro"
type textarea "x"
type textarea "whats the prob"
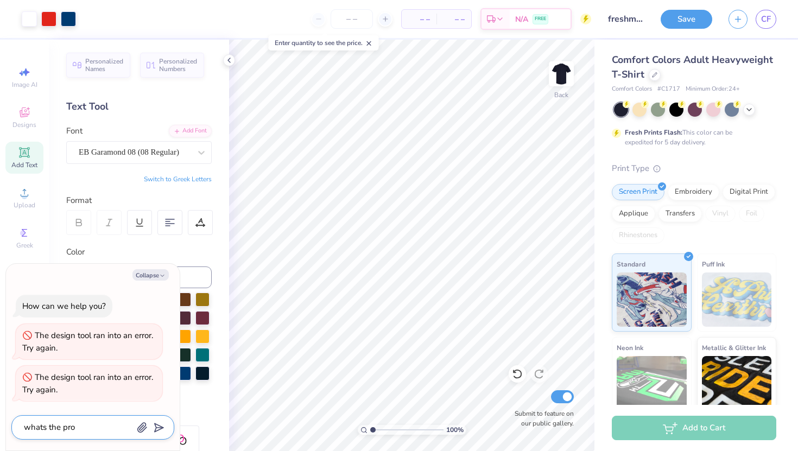
type textarea "x"
type textarea "whats the probl"
type textarea "x"
type textarea "whats the proble"
type textarea "x"
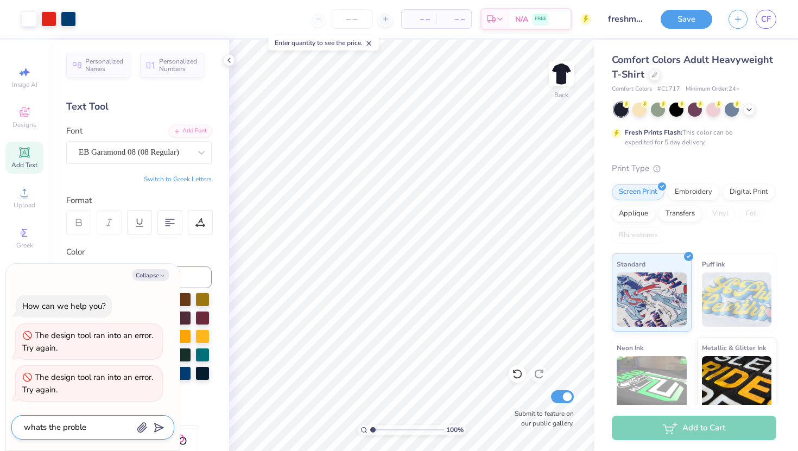
type textarea "whats the problem"
type textarea "x"
type textarea "whats the problem"
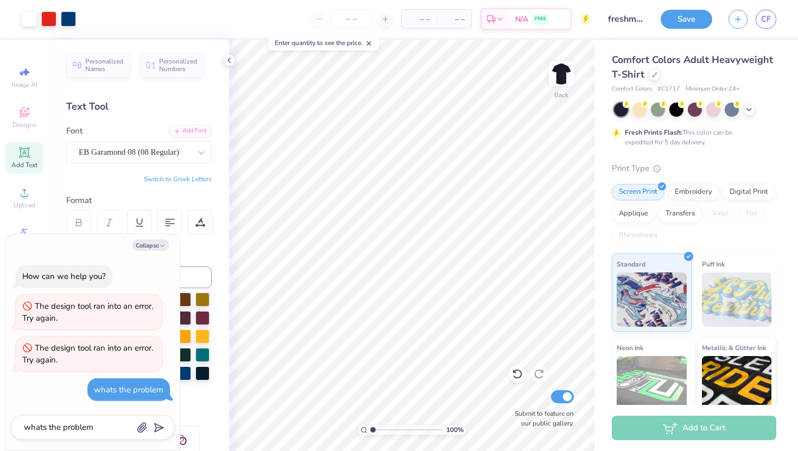
click at [133, 275] on div "How can we help you? The design tool ran into an error. Try again. The design t…" at bounding box center [92, 333] width 163 height 154
click at [156, 244] on button "Collapse" at bounding box center [150, 244] width 36 height 11
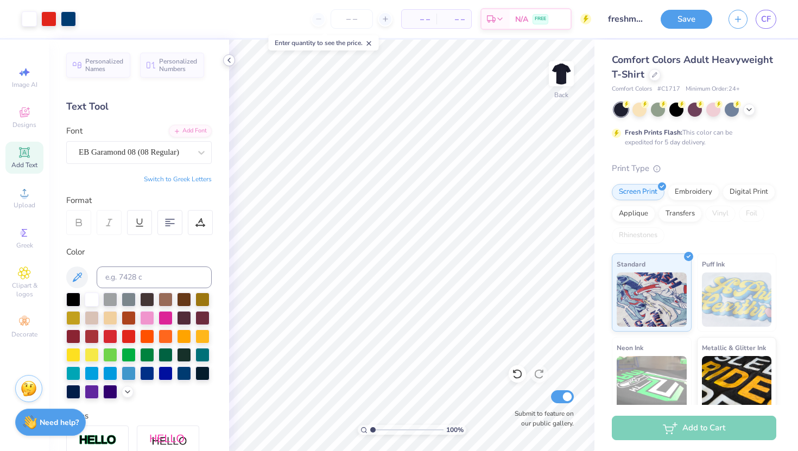
click at [227, 60] on icon at bounding box center [229, 60] width 9 height 9
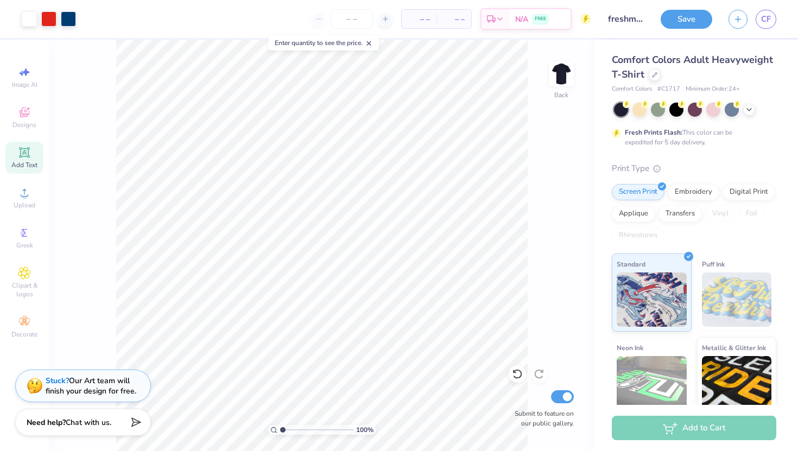
click at [371, 41] on icon at bounding box center [369, 44] width 8 height 8
click at [678, 22] on button "Save" at bounding box center [686, 17] width 52 height 19
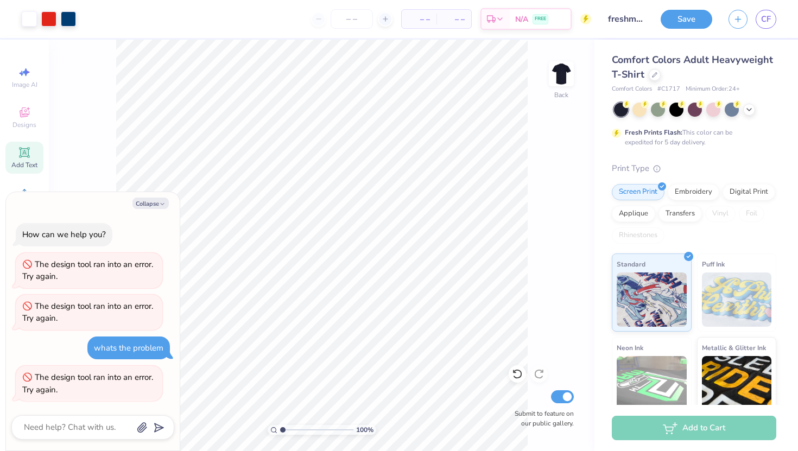
click at [80, 387] on div "The design tool ran into an error. Try again." at bounding box center [88, 383] width 133 height 24
click at [218, 20] on div "– – Per Item – – Total Est. Delivery N/A FREE" at bounding box center [337, 19] width 507 height 38
click at [744, 111] on icon at bounding box center [748, 108] width 9 height 9
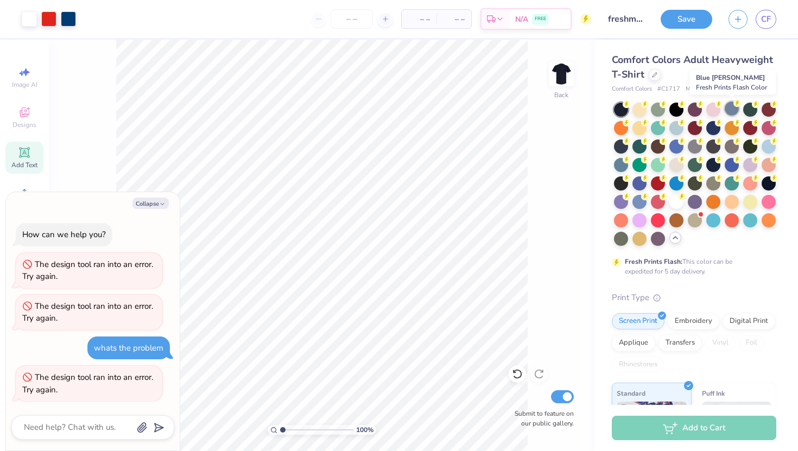
click at [736, 109] on div at bounding box center [731, 108] width 14 height 14
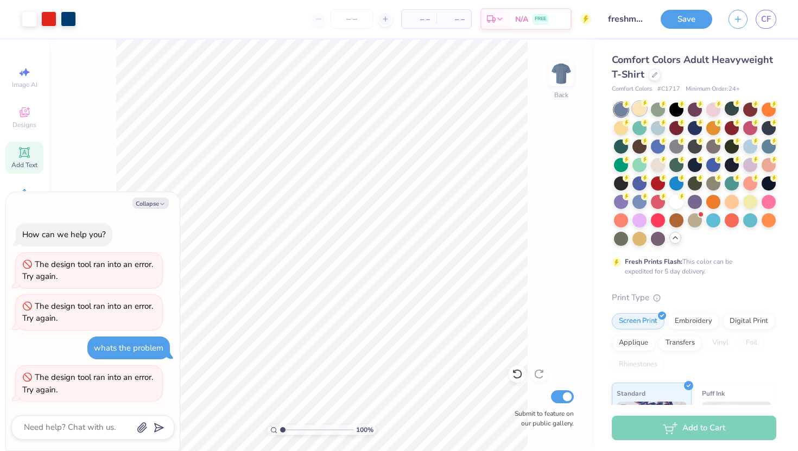
click at [641, 107] on div at bounding box center [639, 108] width 14 height 14
type textarea "x"
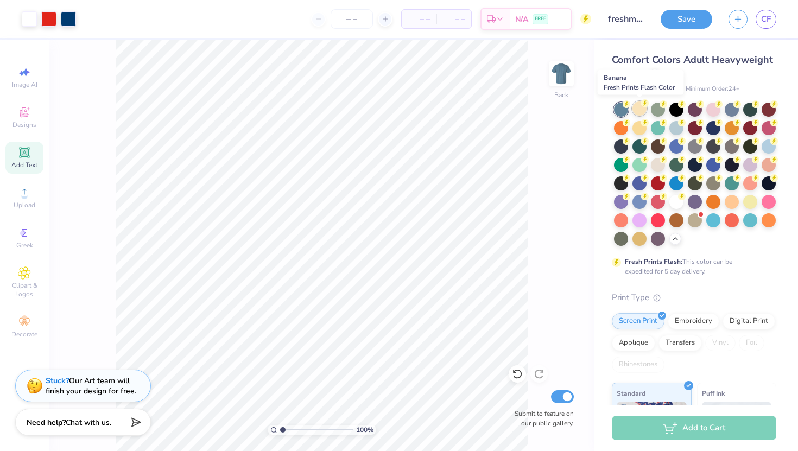
click at [630, 105] on circle at bounding box center [626, 104] width 8 height 8
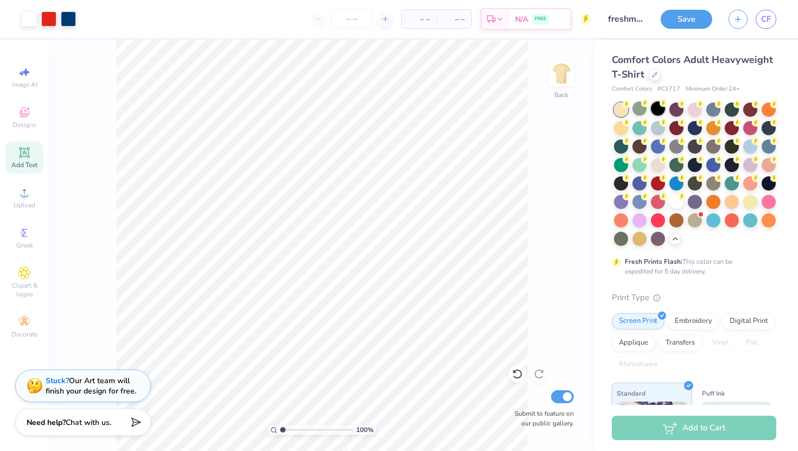
click at [658, 104] on div at bounding box center [658, 108] width 14 height 14
click at [680, 109] on div at bounding box center [676, 108] width 14 height 14
click at [692, 109] on div at bounding box center [694, 108] width 14 height 14
click at [720, 113] on div at bounding box center [695, 174] width 162 height 143
click at [717, 111] on div at bounding box center [713, 108] width 14 height 14
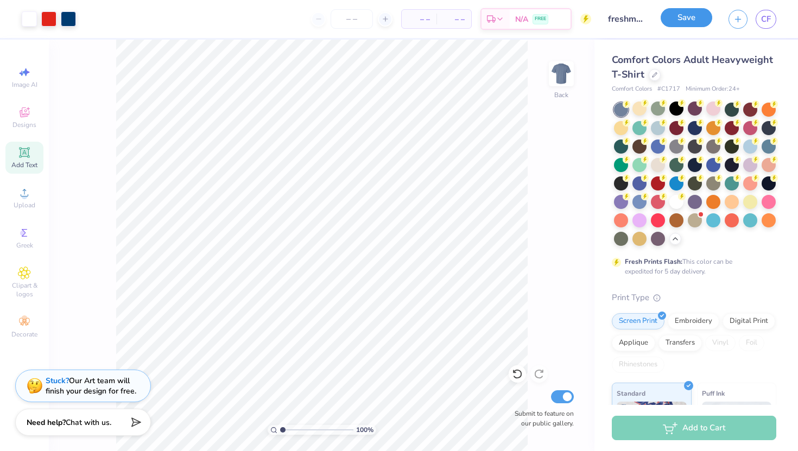
click at [676, 22] on button "Save" at bounding box center [686, 17] width 52 height 19
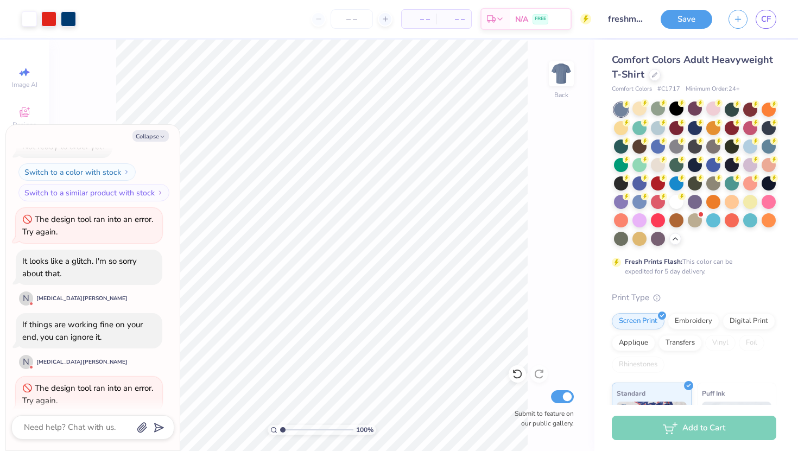
scroll to position [348, 0]
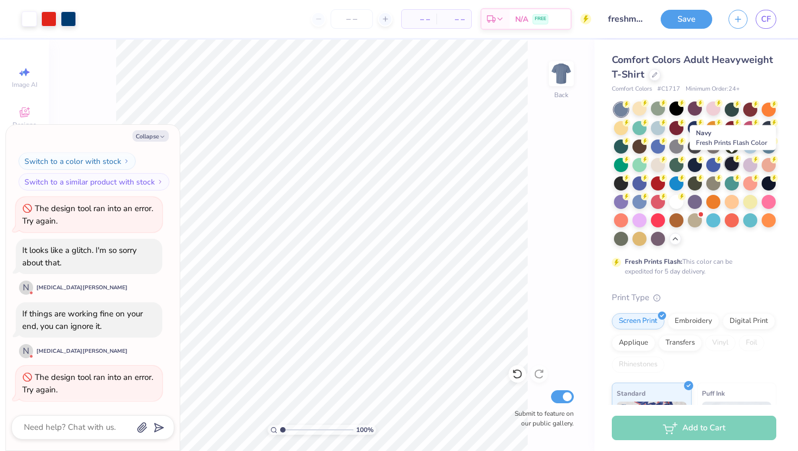
click at [725, 167] on div at bounding box center [731, 164] width 14 height 14
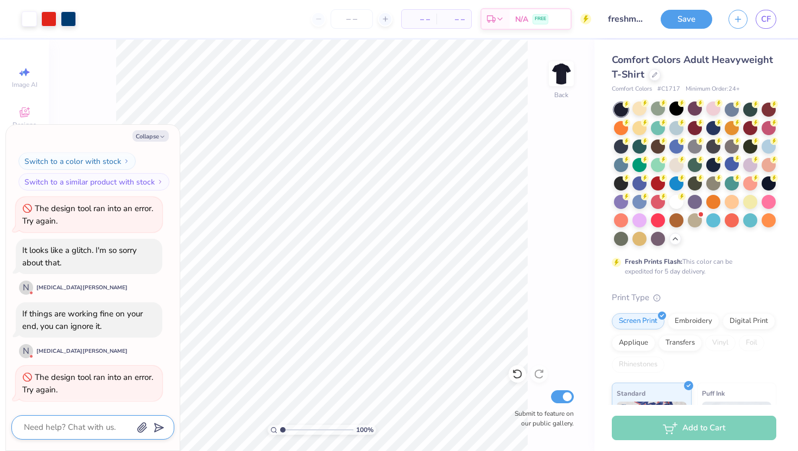
click at [63, 424] on textarea at bounding box center [78, 427] width 110 height 15
type textarea "x"
type textarea "i"
type textarea "x"
type textarea "it"
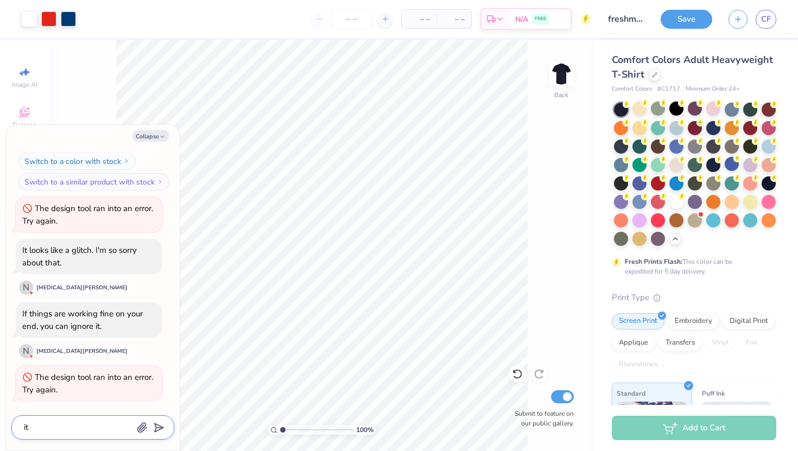
type textarea "x"
type textarea "it w"
type textarea "x"
type textarea "it wo"
type textarea "x"
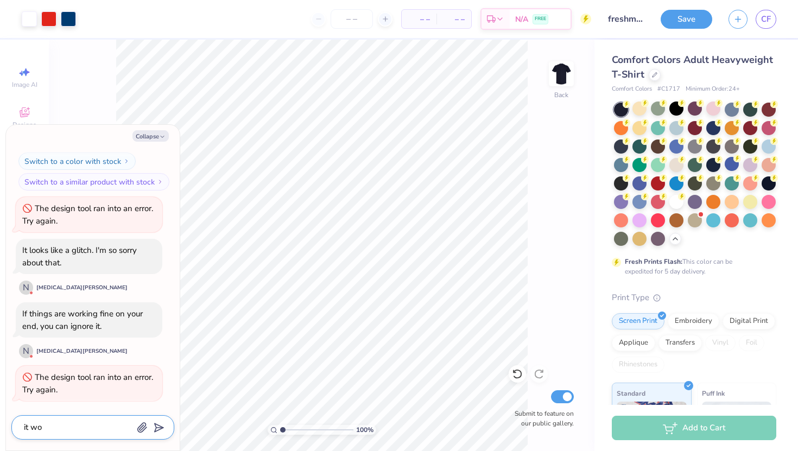
type textarea "it won"
type textarea "x"
type textarea "it wont"
type textarea "x"
type textarea "it wont sa"
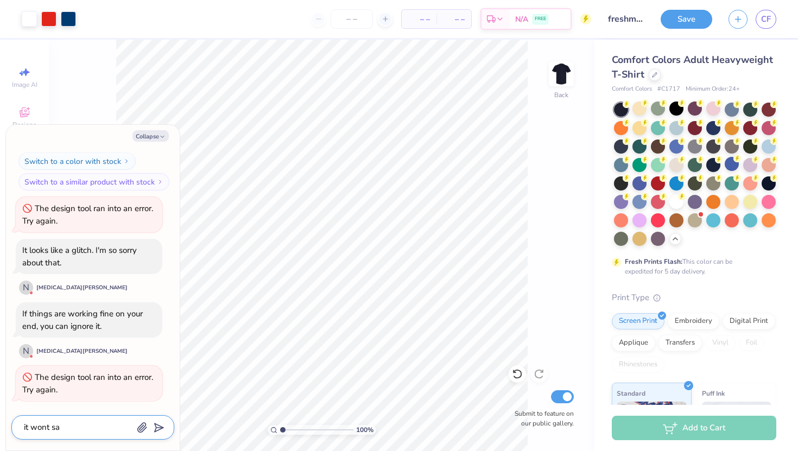
type textarea "x"
type textarea "it wont sav"
type textarea "x"
type textarea "it wont save"
type textarea "x"
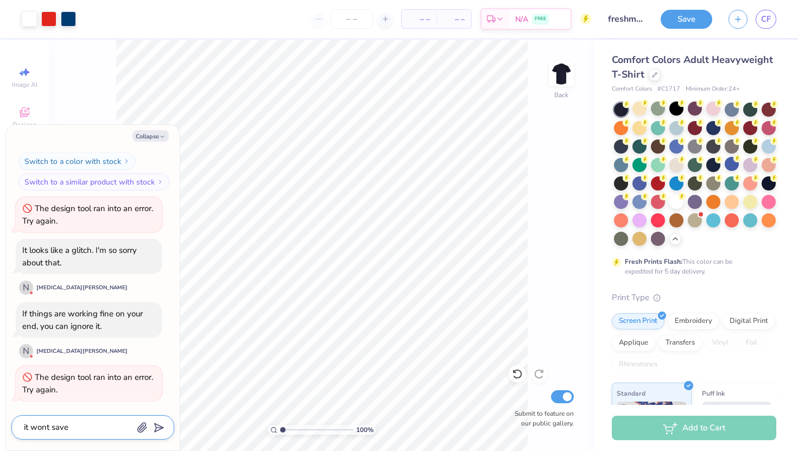
type textarea "it wont save"
type textarea "x"
type textarea "it wont save tg"
type textarea "x"
type textarea "it wont save tga"
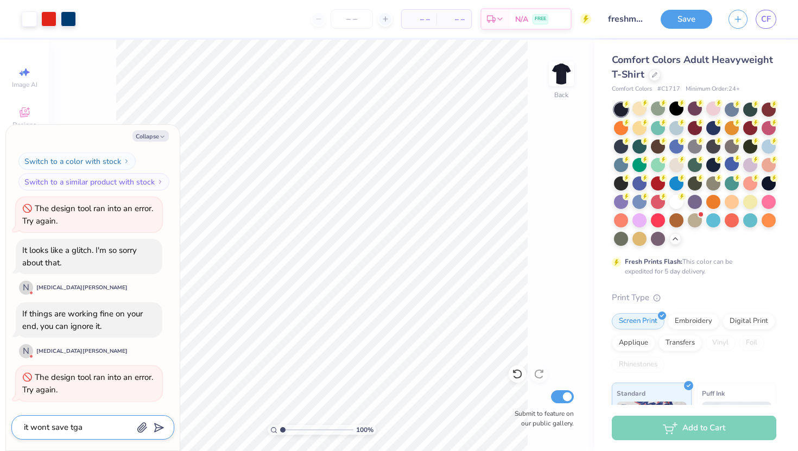
type textarea "x"
type textarea "it wont save tgat"
type textarea "x"
type textarea "it wont save tgat"
type textarea "x"
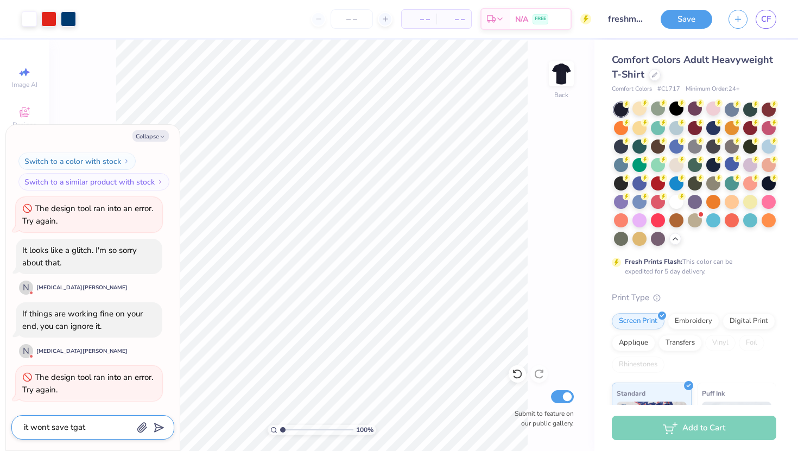
type textarea "it wont save tgat"
type textarea "x"
type textarea "it wont save tga"
type textarea "x"
type textarea "it wont save tg"
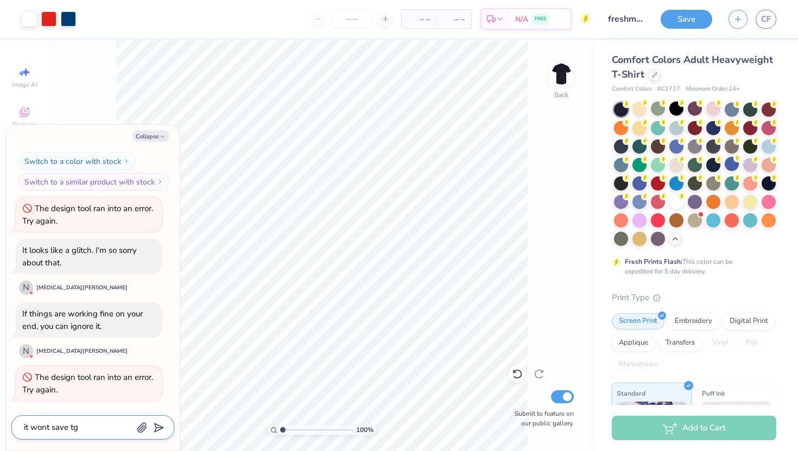
type textarea "x"
type textarea "it wont save t"
type textarea "x"
type textarea "it wont save"
type textarea "x"
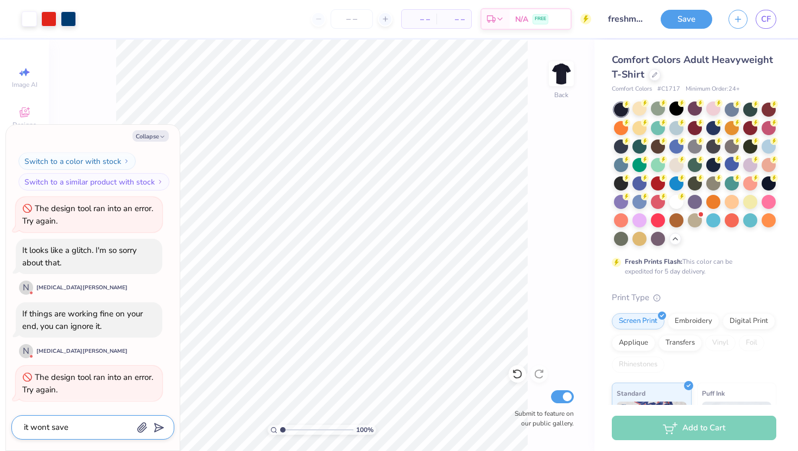
type textarea "it wont save"
click at [157, 428] on line "submit" at bounding box center [159, 427] width 7 height 7
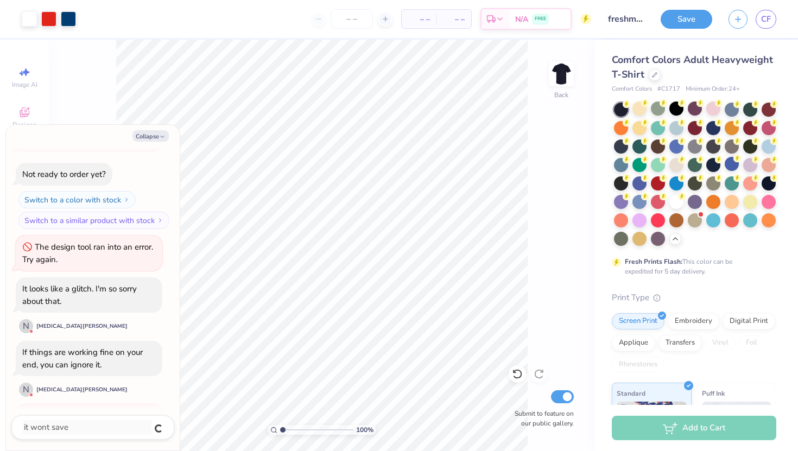
type textarea "x"
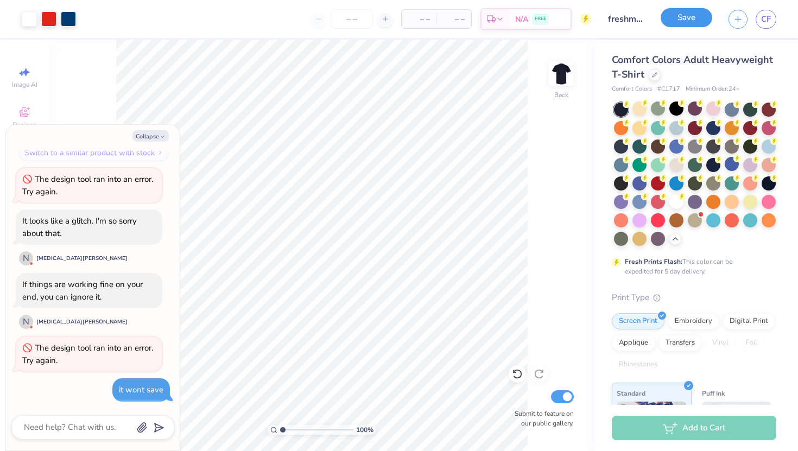
click at [680, 16] on button "Save" at bounding box center [686, 17] width 52 height 19
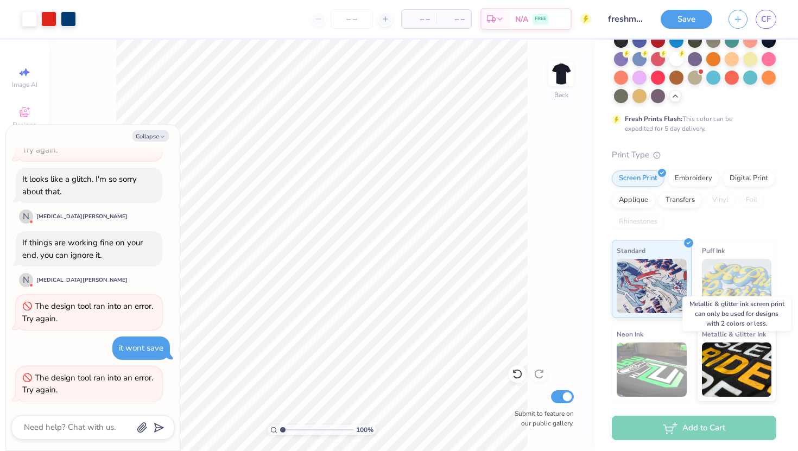
scroll to position [0, 0]
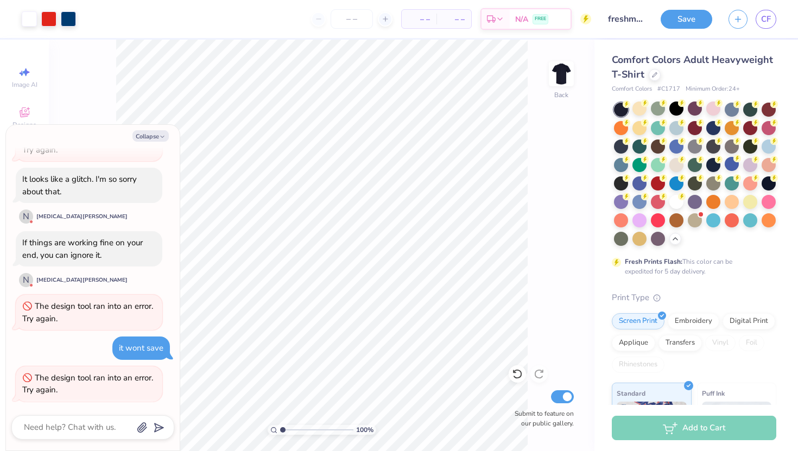
click at [713, 90] on span "Minimum Order: 24 +" at bounding box center [712, 89] width 54 height 9
type textarea "x"
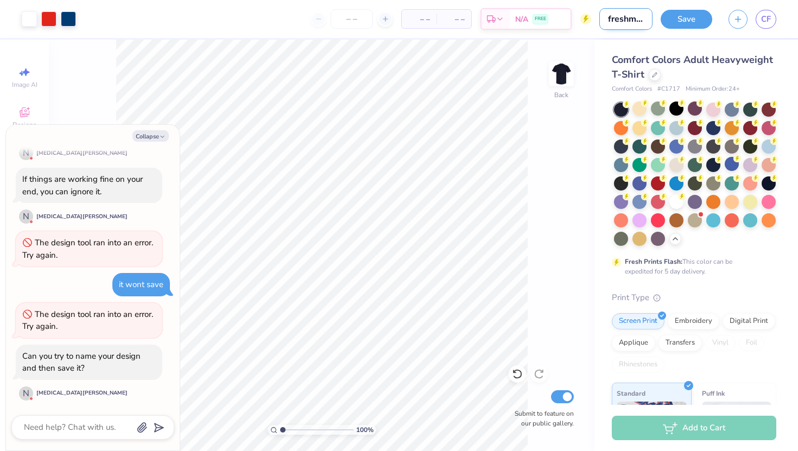
click at [628, 17] on input "freshman shirt idea" at bounding box center [625, 19] width 53 height 22
